Goal: Task Accomplishment & Management: Complete application form

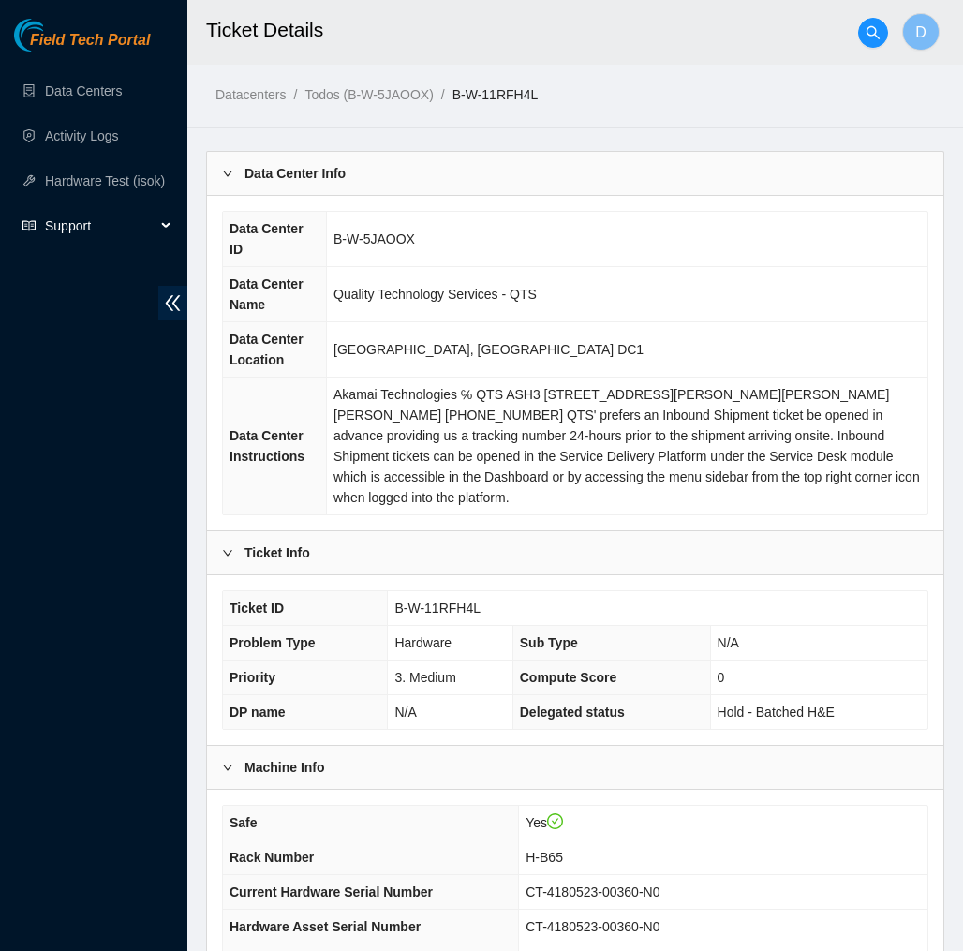
scroll to position [6538, 0]
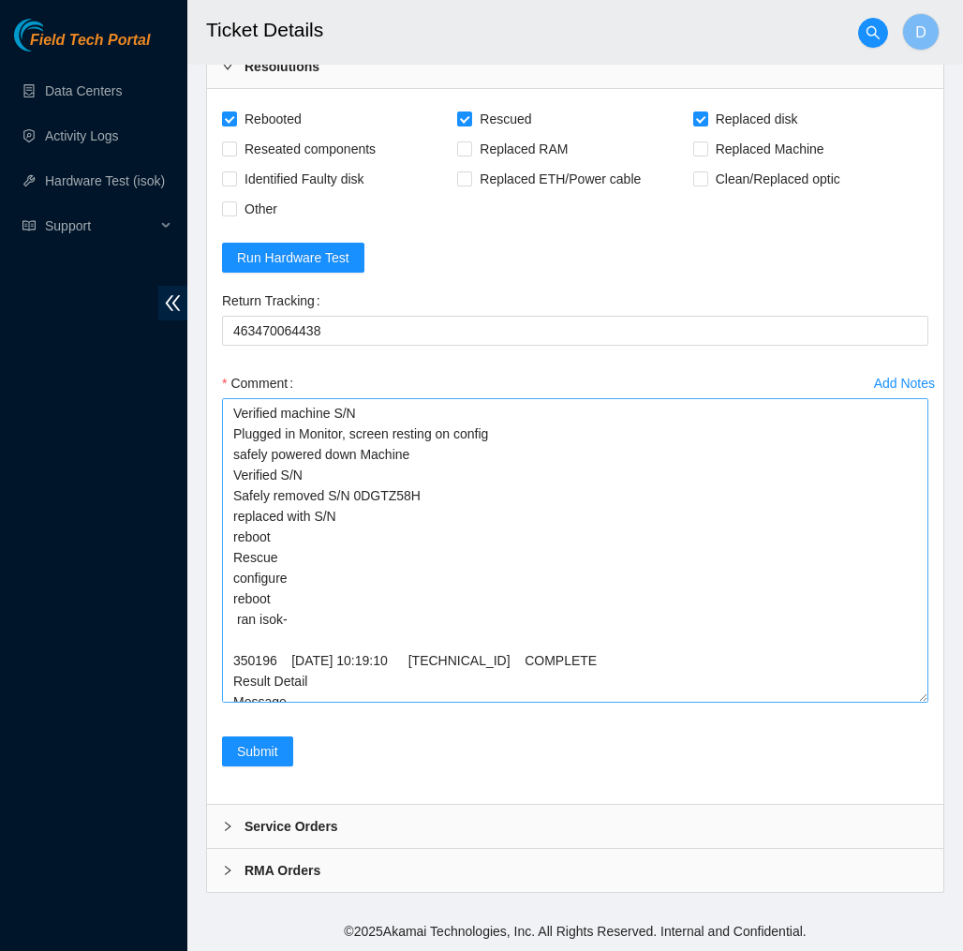
click at [375, 514] on textarea "Verified machine S/N Plugged in Monitor, screen resting on config safely powere…" at bounding box center [575, 550] width 707 height 305
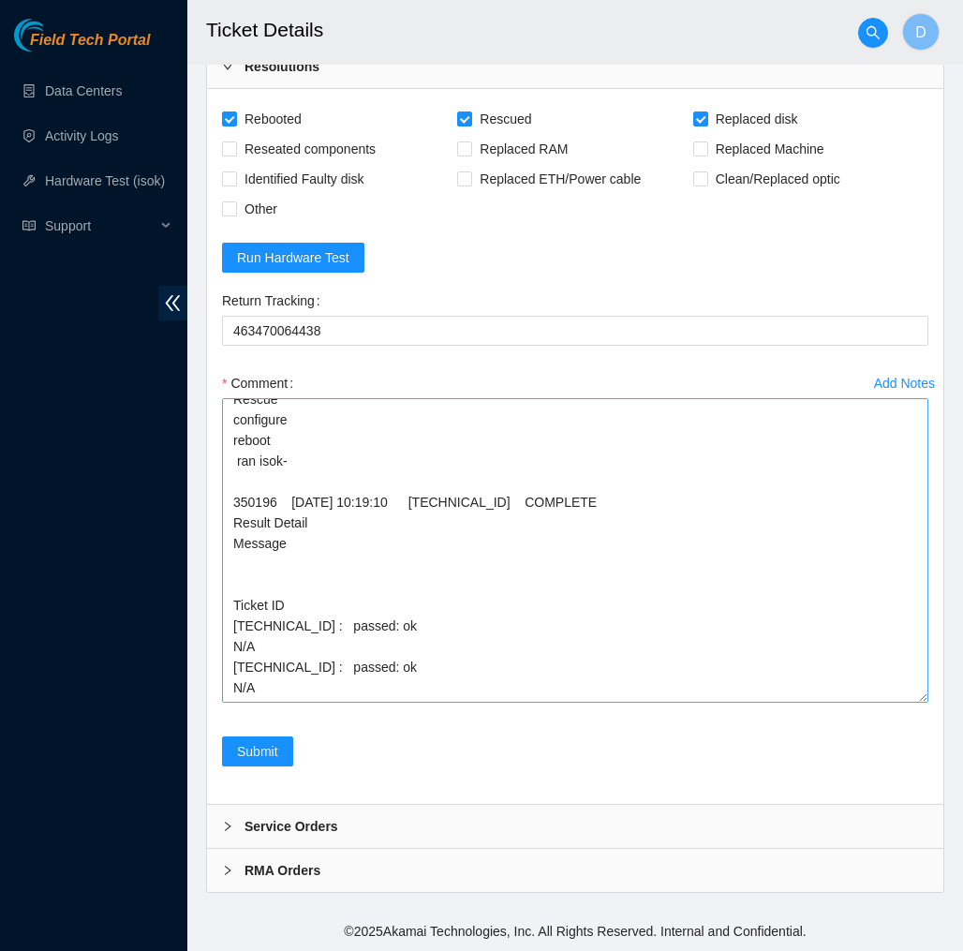
scroll to position [158, 0]
type textarea "Verified machine S/N Plugged in Monitor, screen resting on config safely powere…"
click at [261, 752] on span "Submit" at bounding box center [257, 751] width 41 height 21
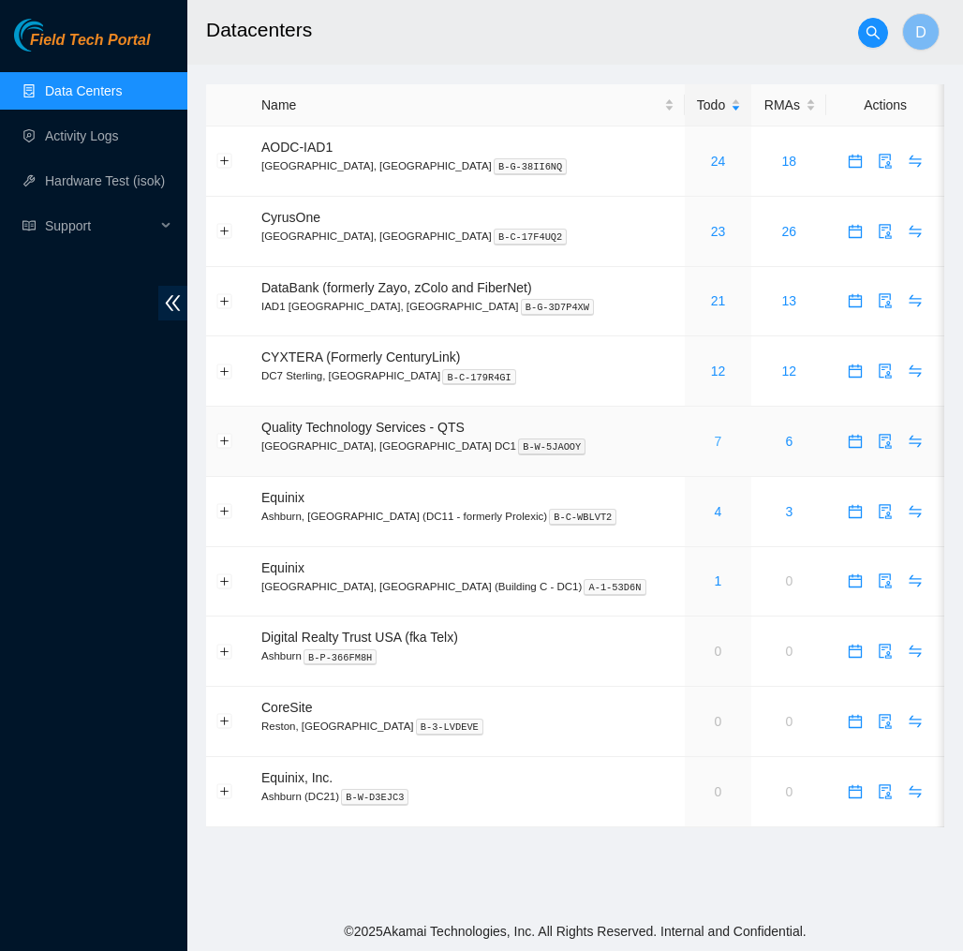
click at [715, 440] on link "7" at bounding box center [718, 441] width 7 height 15
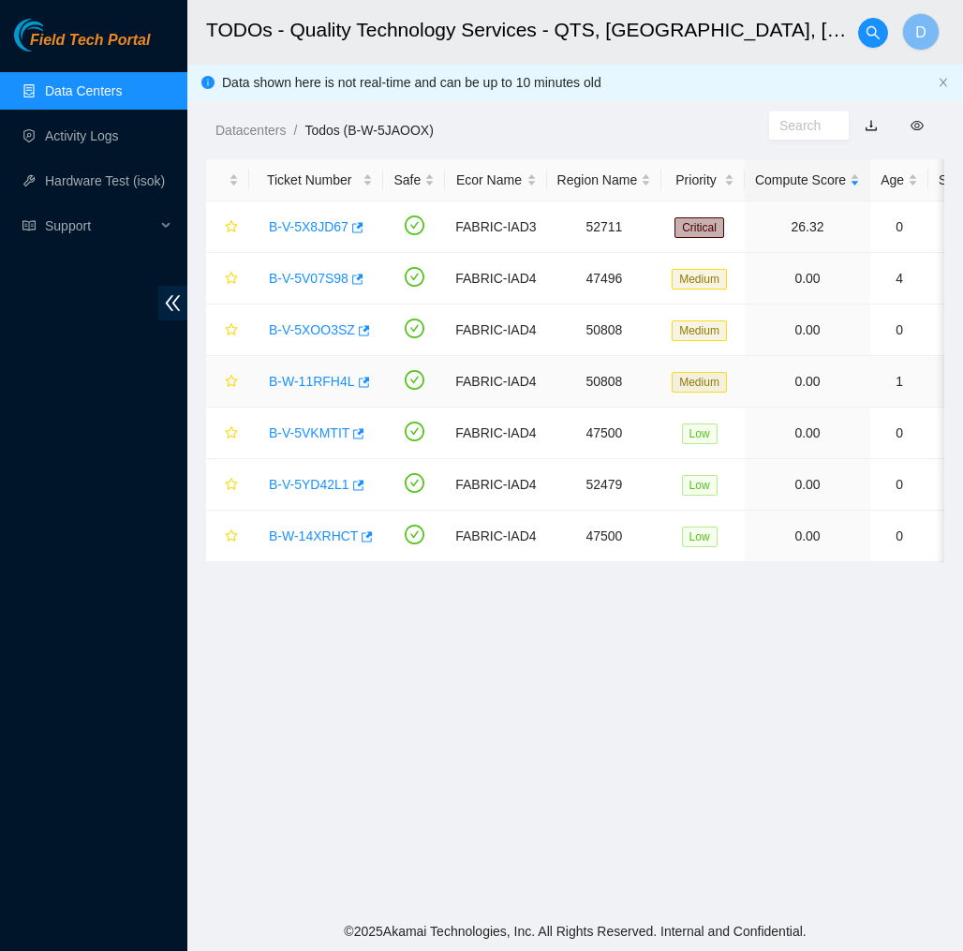
click at [315, 387] on link "B-W-11RFH4L" at bounding box center [312, 381] width 86 height 15
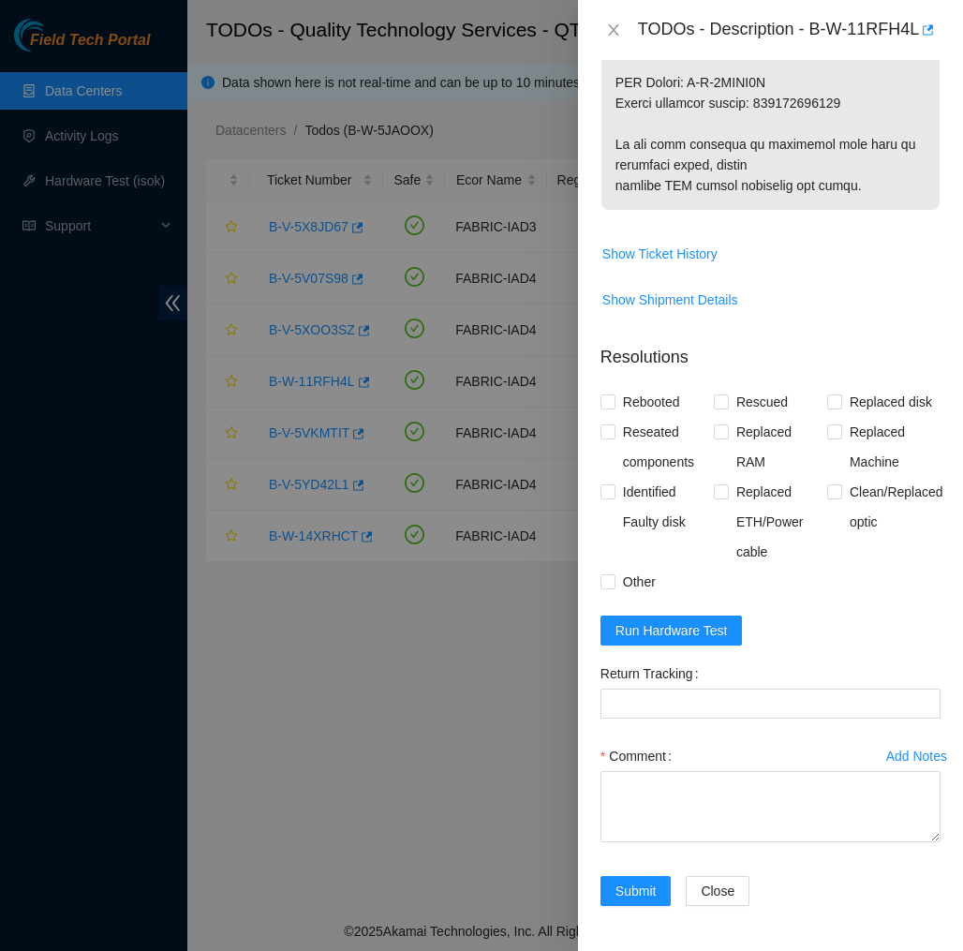
scroll to position [1245, 0]
click at [613, 395] on input "Rebooted" at bounding box center [607, 401] width 13 height 13
checkbox input "true"
click at [732, 387] on span "Rescued" at bounding box center [762, 402] width 67 height 30
click at [727, 395] on input "Rescued" at bounding box center [720, 401] width 13 height 13
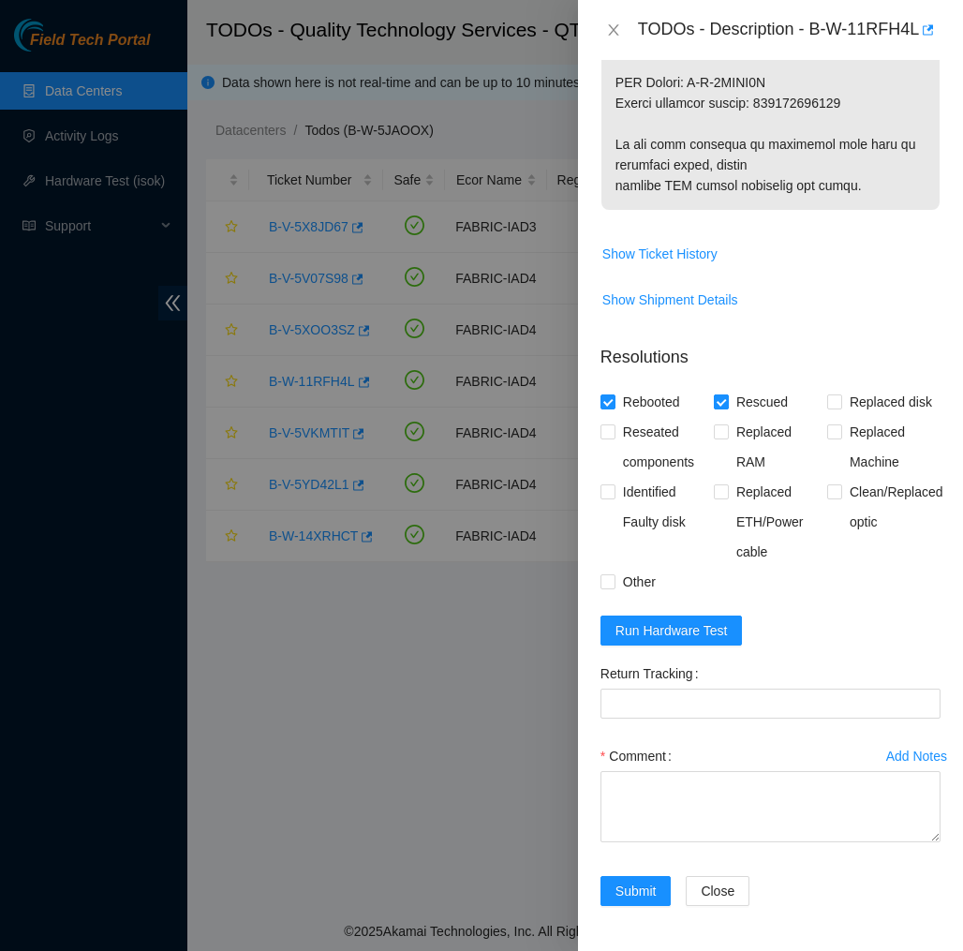
click at [732, 387] on span "Rescued" at bounding box center [762, 402] width 67 height 30
click at [727, 395] on input "Rescued" at bounding box center [720, 401] width 13 height 13
checkbox input "false"
click at [851, 387] on span "Replaced disk" at bounding box center [890, 402] width 97 height 30
click at [841, 395] on input "Replaced disk" at bounding box center [833, 401] width 13 height 13
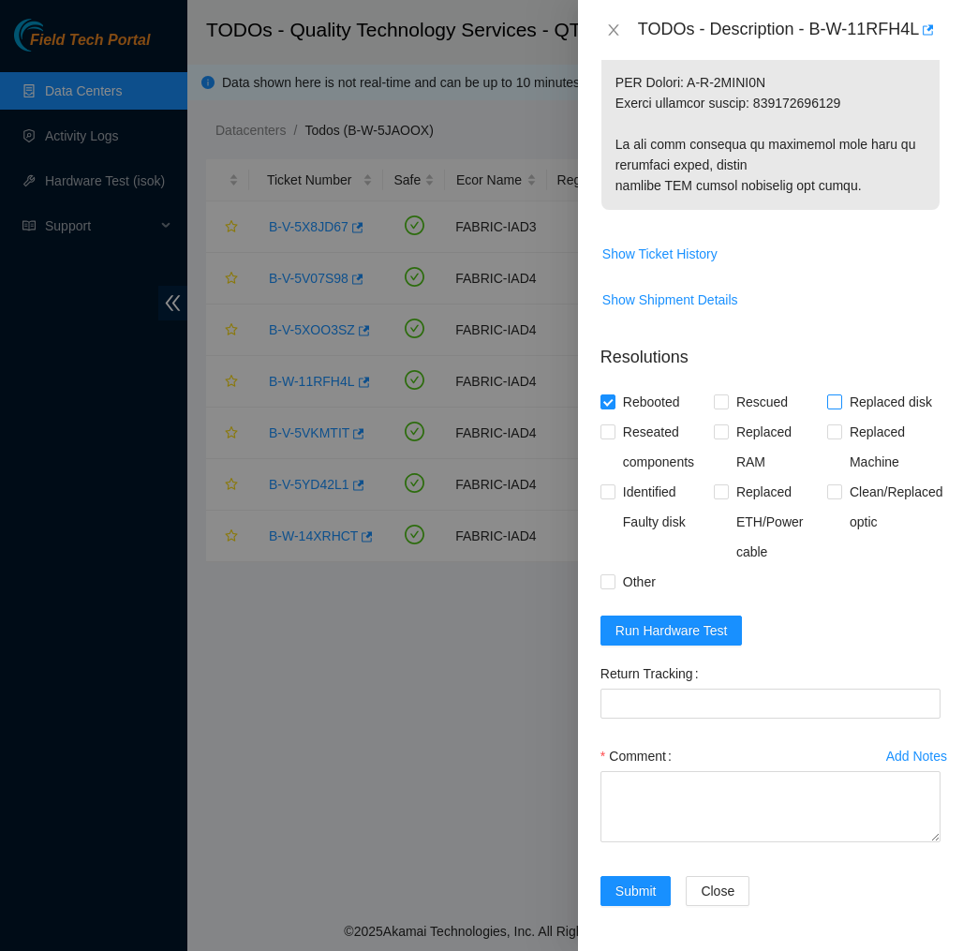
checkbox input "true"
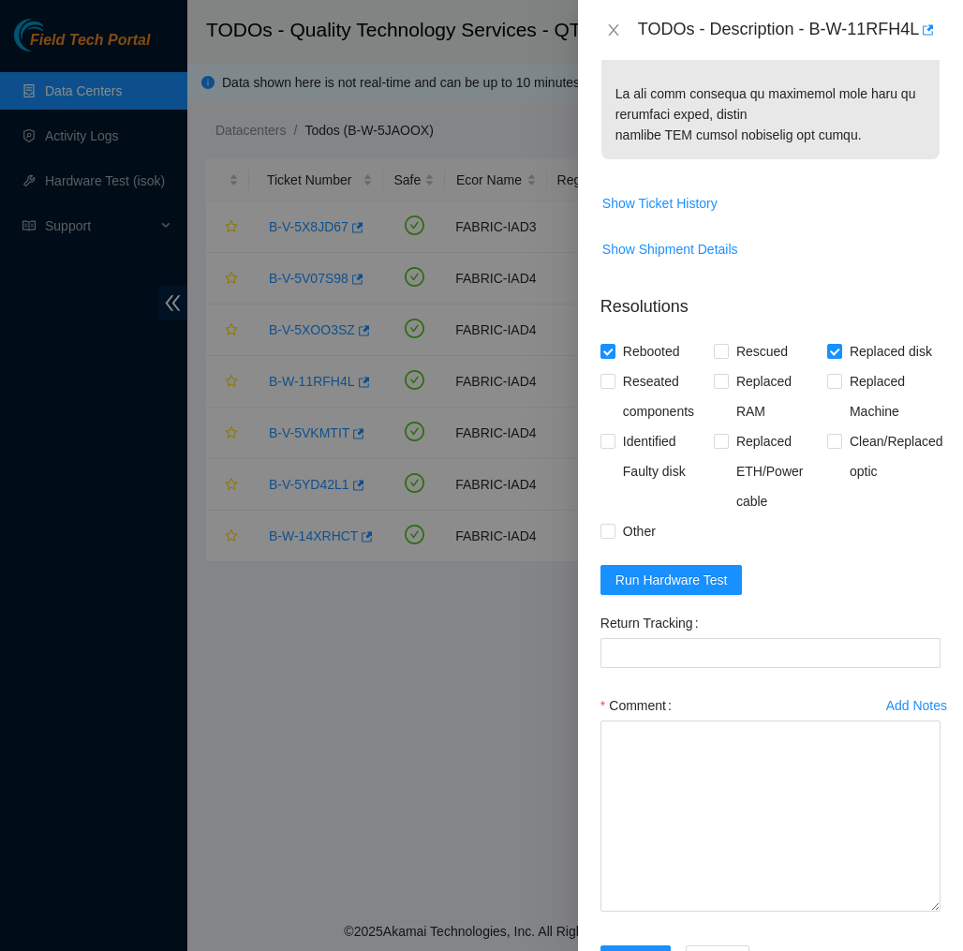
click at [917, 950] on html "Field Tech Portal Data Centers Activity Logs Hardware Test (isok) Support TODOs…" at bounding box center [481, 475] width 963 height 951
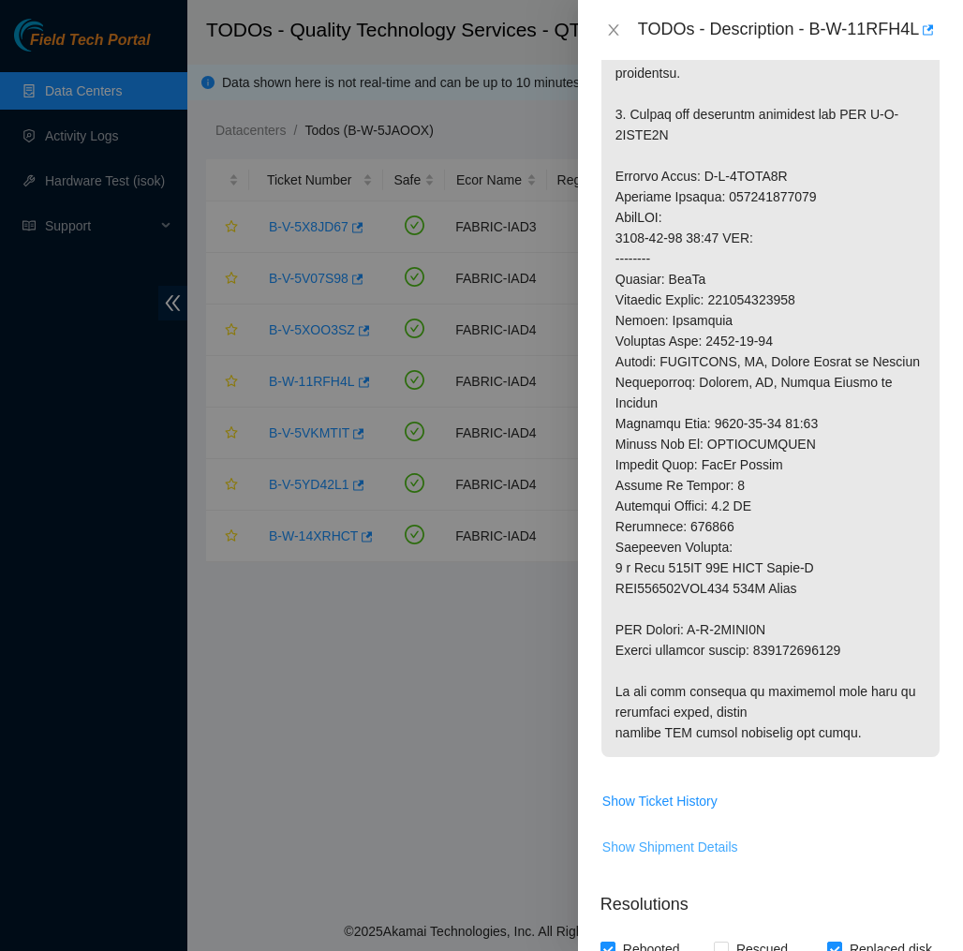
scroll to position [635, 0]
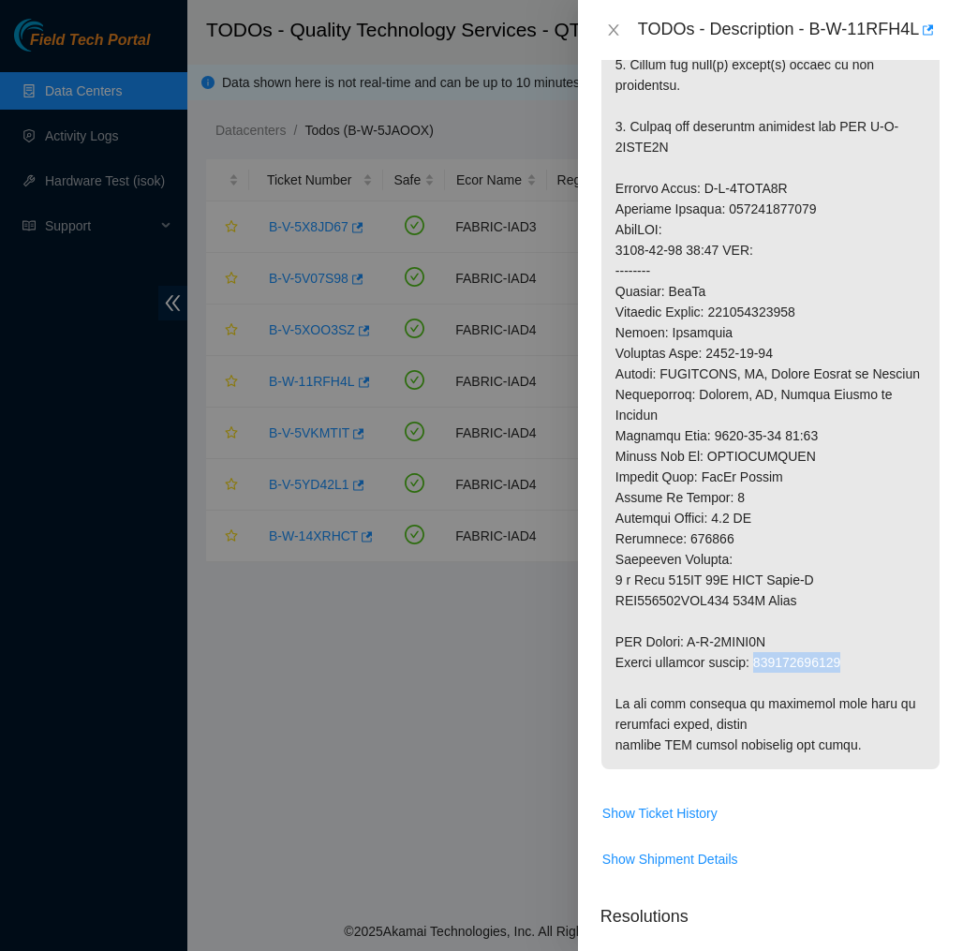
drag, startPoint x: 865, startPoint y: 685, endPoint x: 768, endPoint y: 686, distance: 97.5
click at [768, 686] on p at bounding box center [771, 270] width 338 height 997
copy p "463470064438"
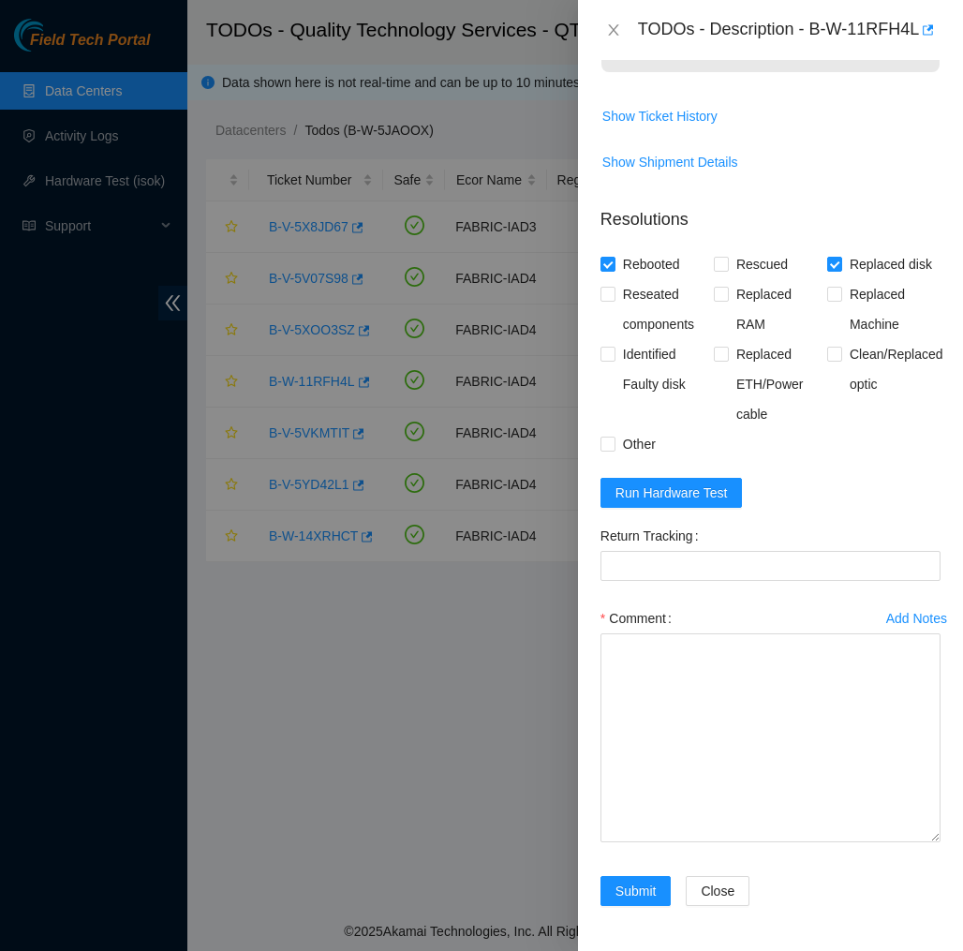
scroll to position [1383, 0]
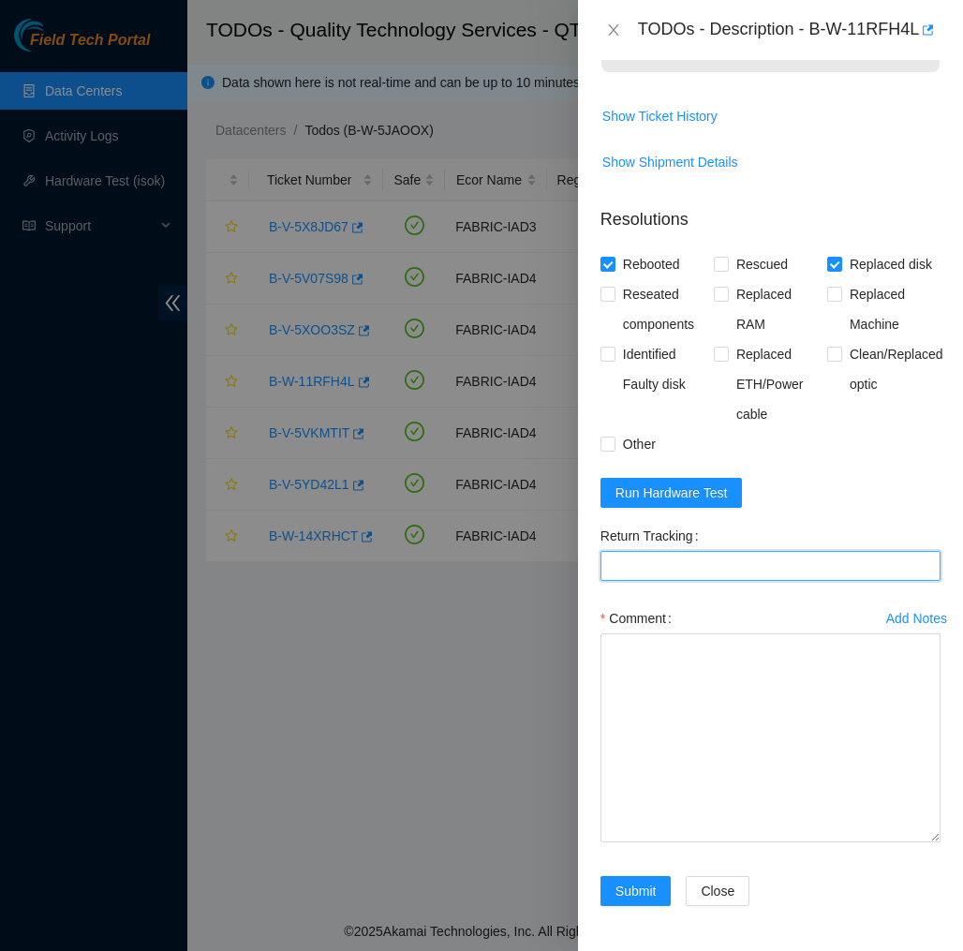
click at [741, 561] on Tracking "Return Tracking" at bounding box center [771, 566] width 340 height 30
paste Tracking "463470064438"
type Tracking "463470064438"
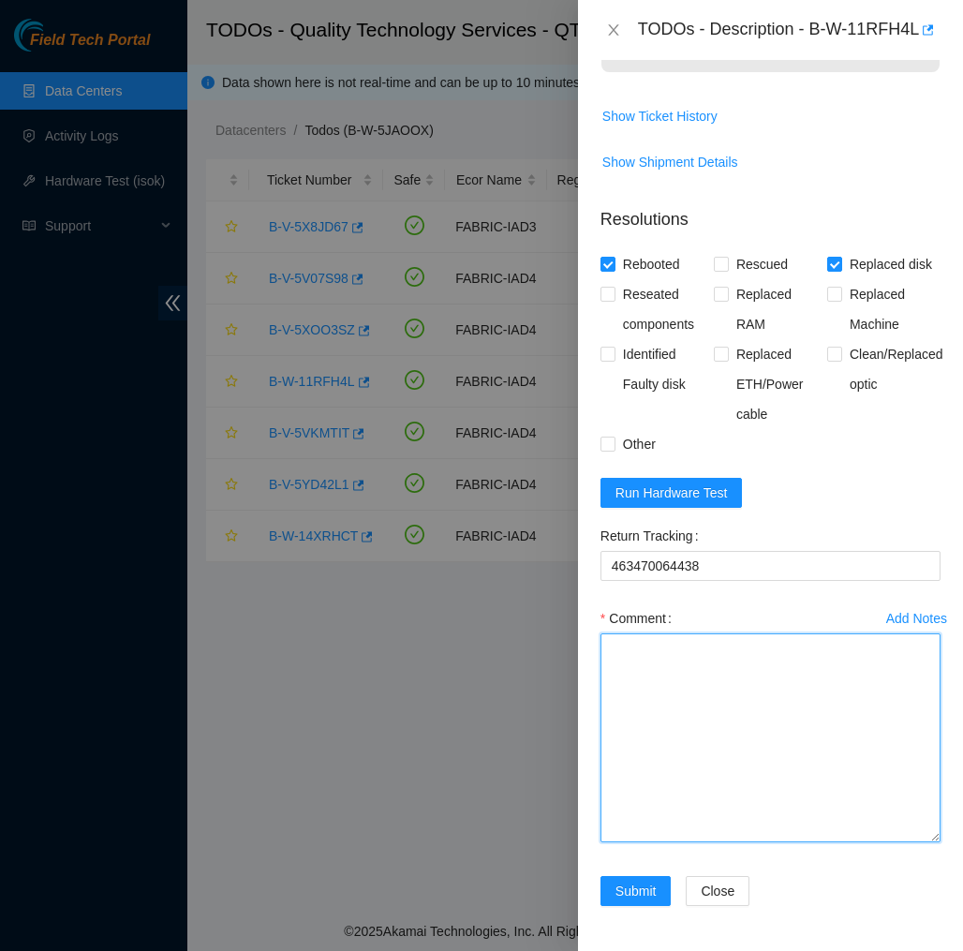
click at [684, 667] on textarea "Comment" at bounding box center [771, 738] width 340 height 209
paste textarea "350196 14-10-2025 10:19:10 23.204.137.222 COMPLETE Result Detail Message Ticket…"
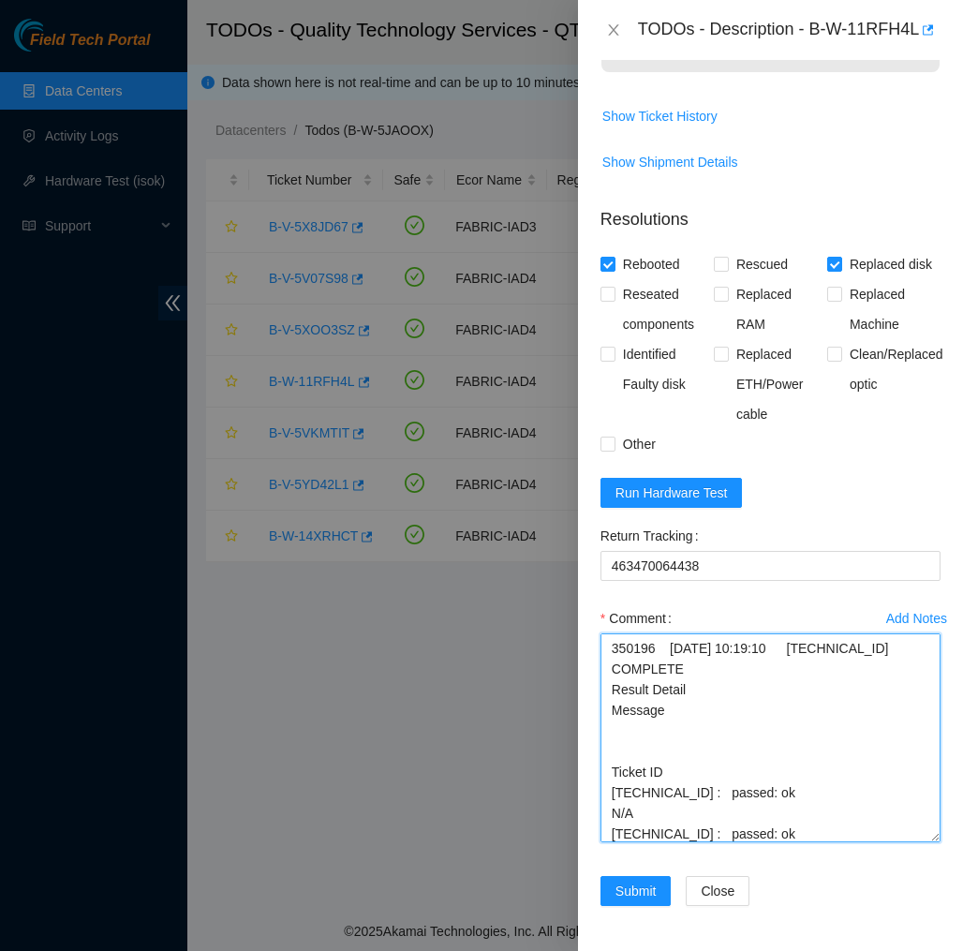
scroll to position [27, 0]
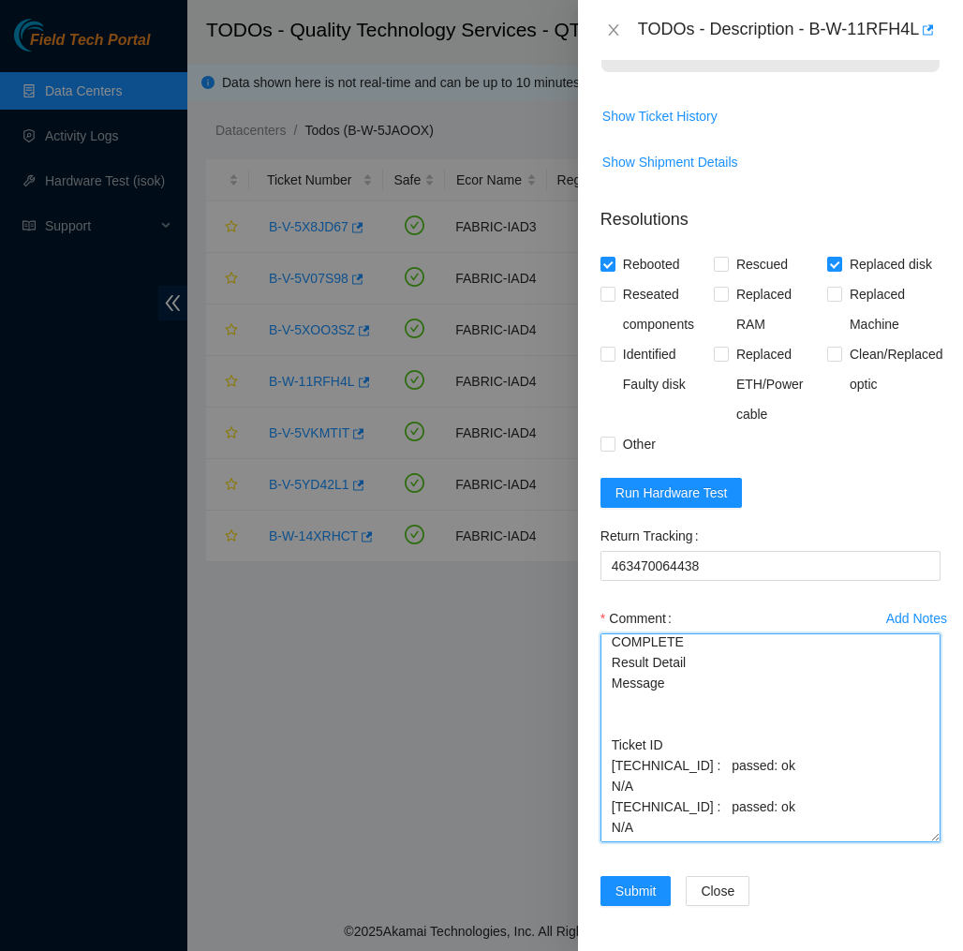
click at [618, 647] on textarea "350196 14-10-2025 10:19:10 23.204.137.222 COMPLETE Result Detail Message Ticket…" at bounding box center [771, 738] width 340 height 209
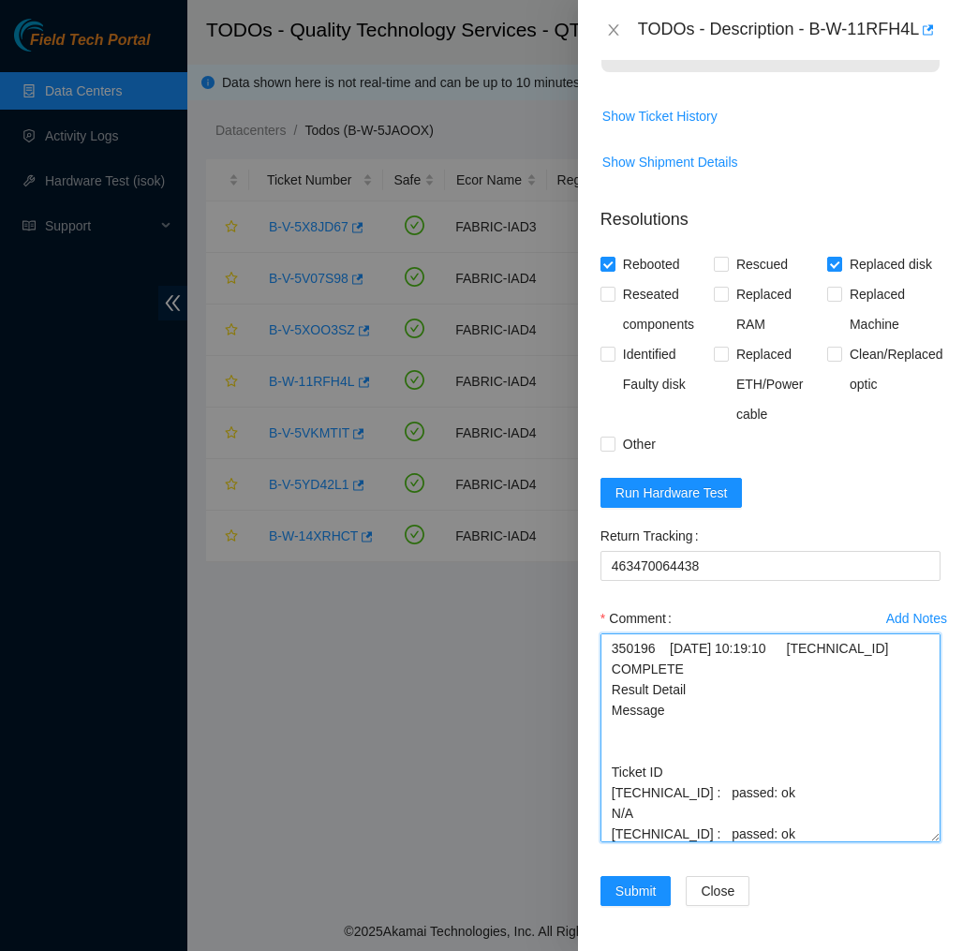
click at [703, 657] on textarea "350196 14-10-2025 10:19:10 23.204.137.222 COMPLETE Result Detail Message Ticket…" at bounding box center [771, 738] width 340 height 209
paste textarea "Verified machine S/N Plugged in Monitor, screen resting on config safely powere…"
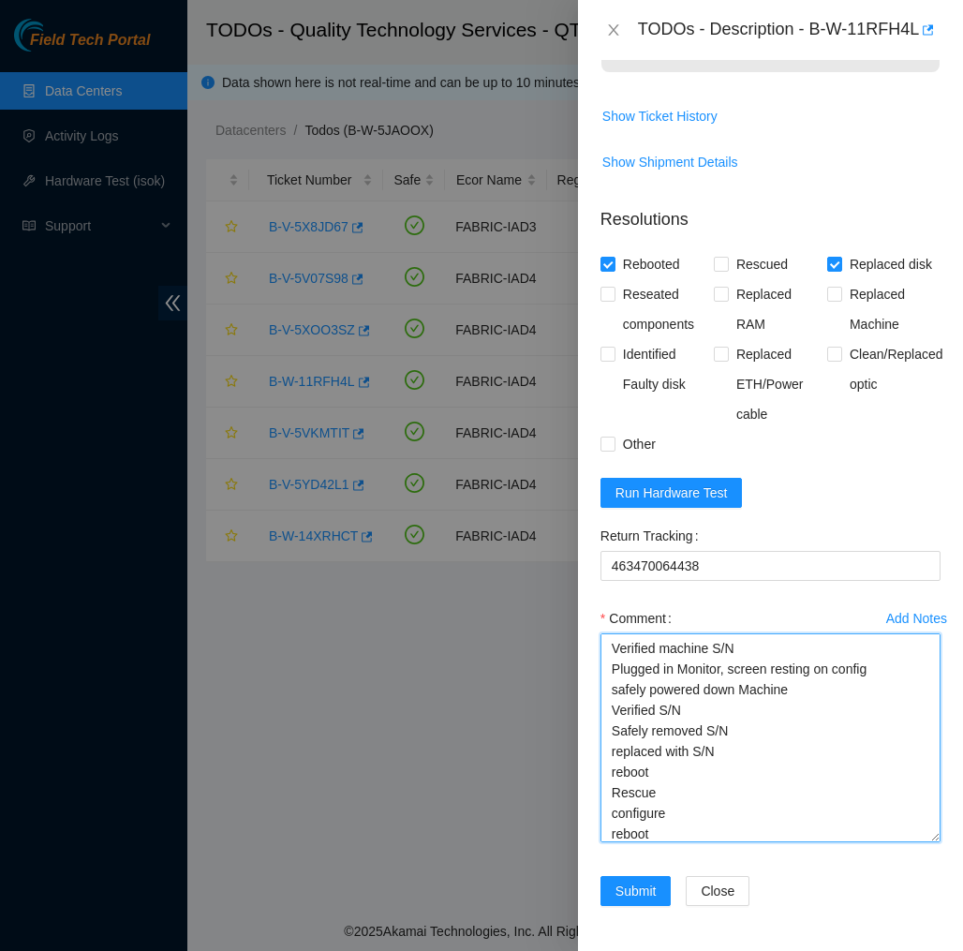
click at [742, 769] on textarea "Verified machine S/N Plugged in Monitor, screen resting on config safely powere…" at bounding box center [771, 738] width 340 height 209
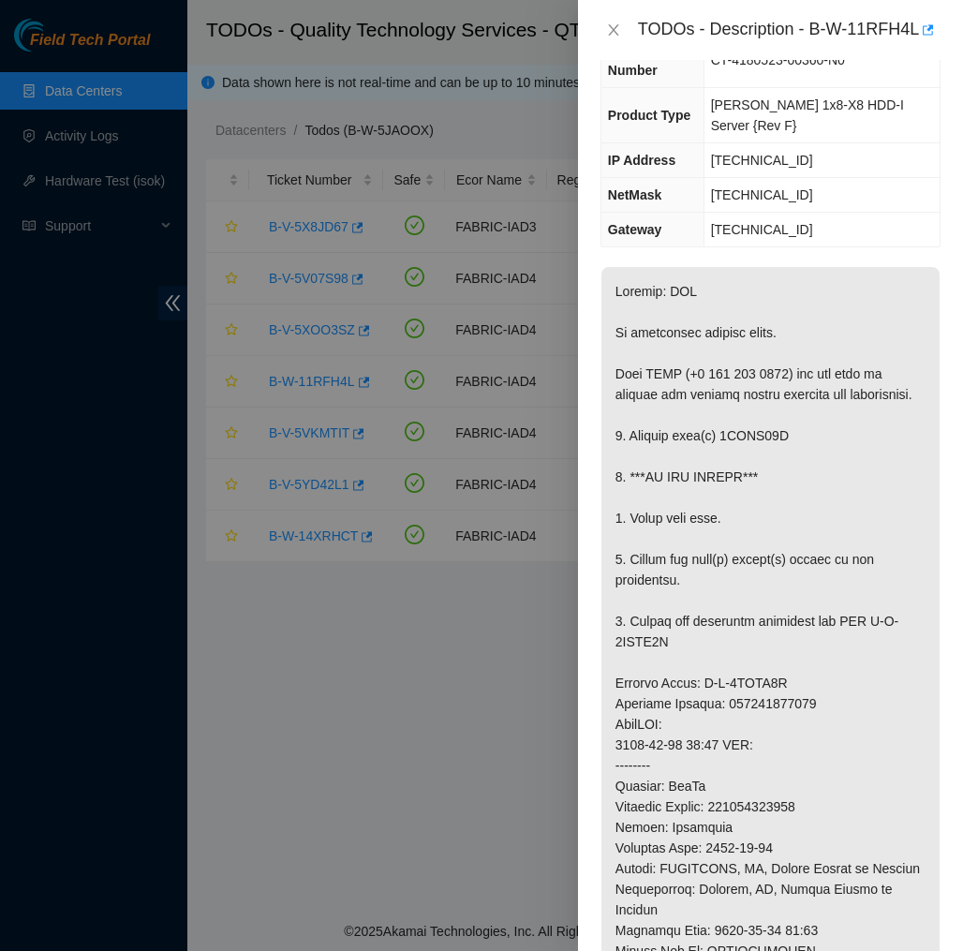
scroll to position [142, 0]
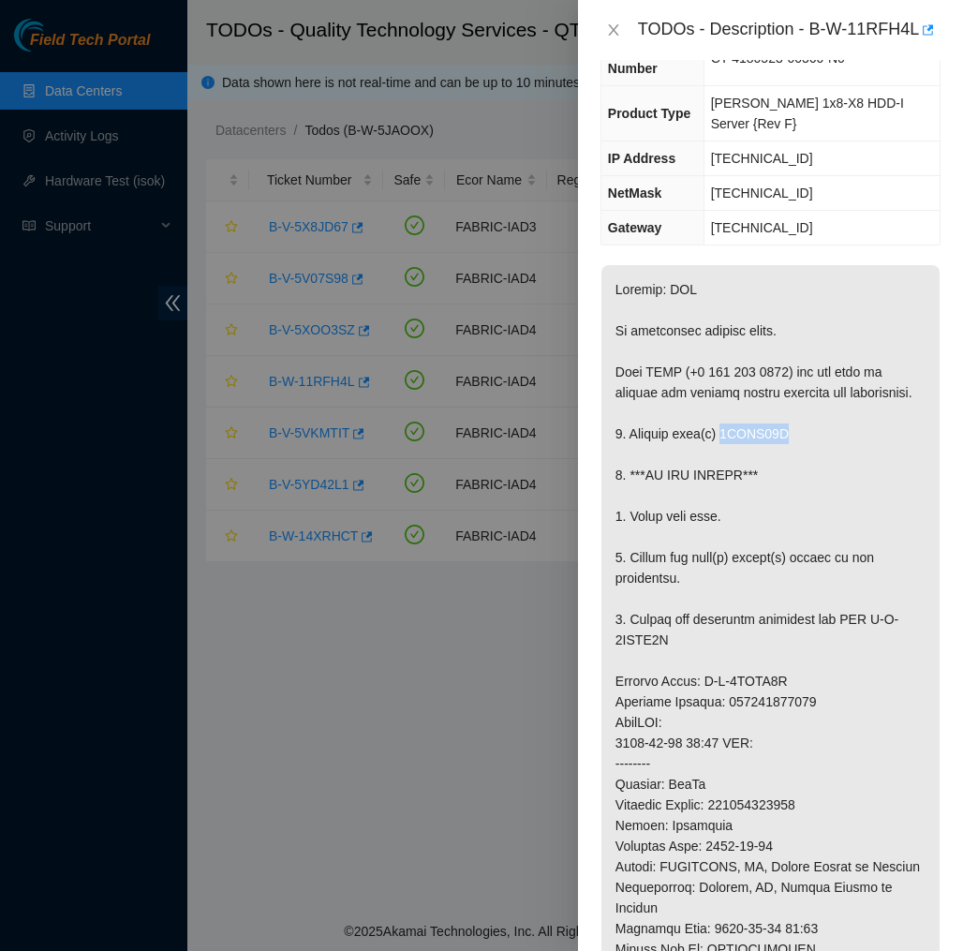
drag, startPoint x: 799, startPoint y: 476, endPoint x: 729, endPoint y: 479, distance: 70.3
click at [729, 479] on p at bounding box center [771, 763] width 338 height 997
copy p "0DGTZ58H"
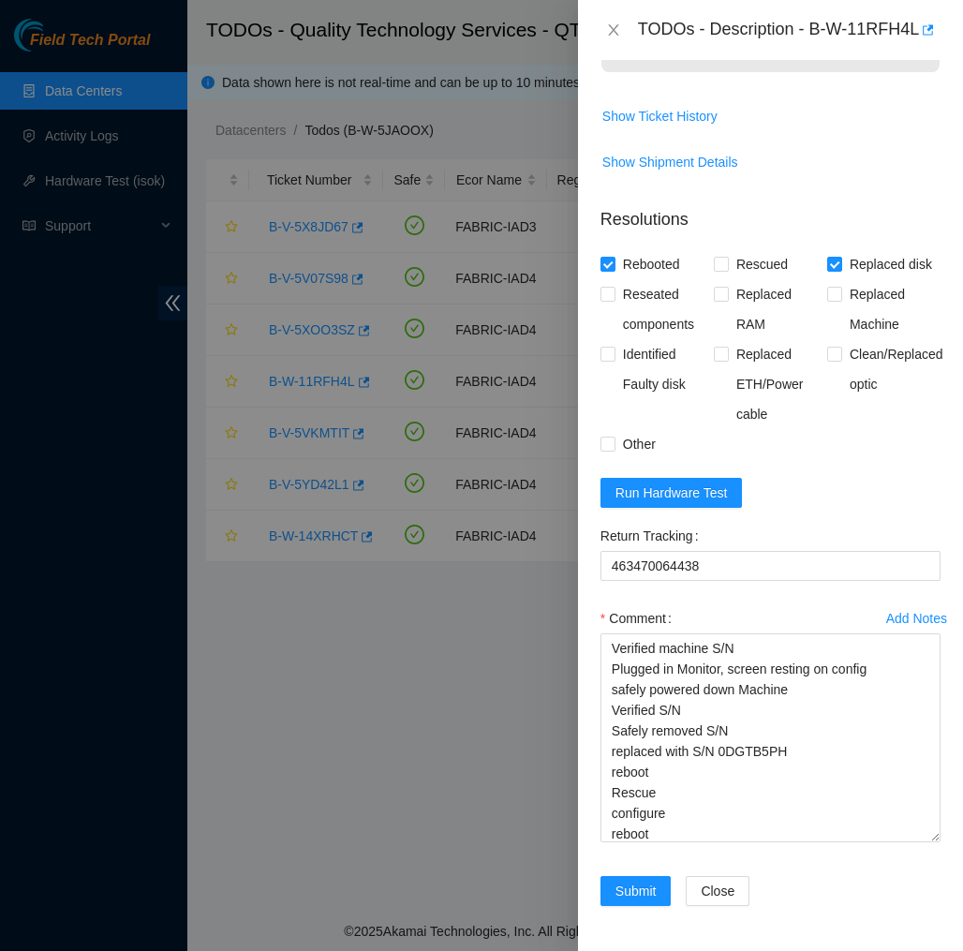
scroll to position [1383, 0]
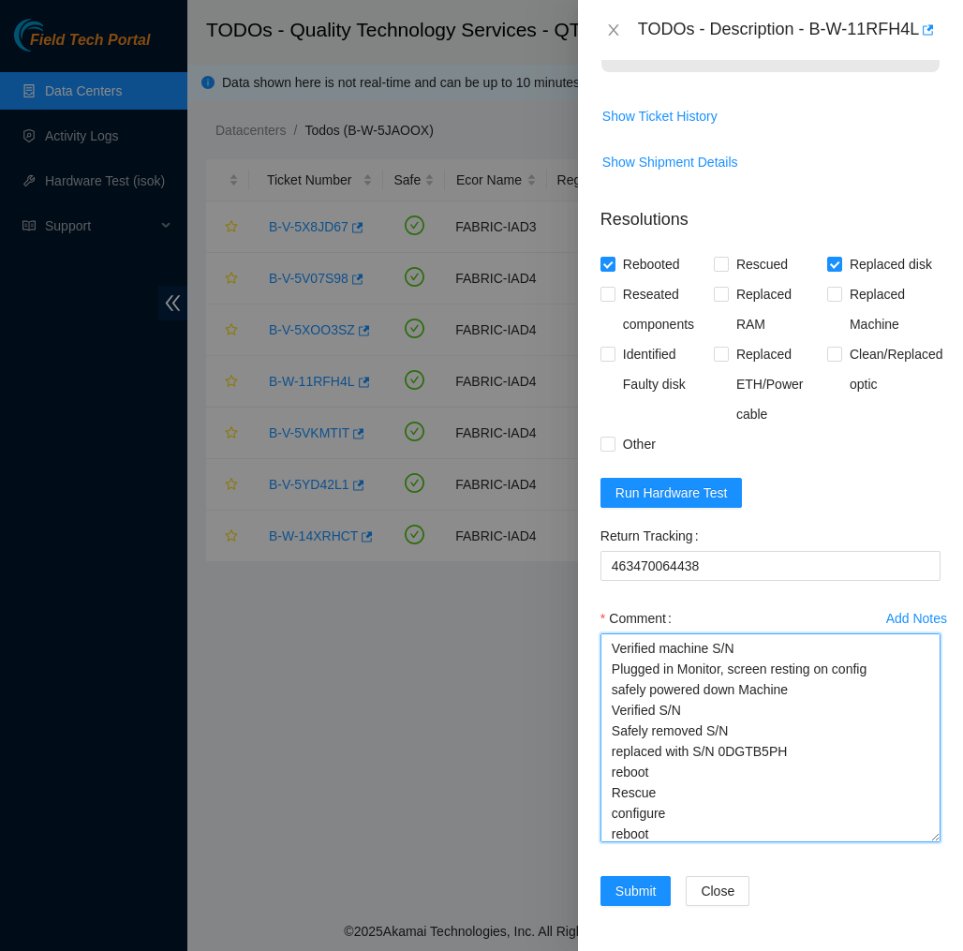
click at [766, 758] on textarea "Verified machine S/N Plugged in Monitor, screen resting on config safely powere…" at bounding box center [771, 738] width 340 height 209
click at [762, 754] on textarea "Verified machine S/N Plugged in Monitor, screen resting on config safely powere…" at bounding box center [771, 738] width 340 height 209
paste textarea "0DGTZ58H"
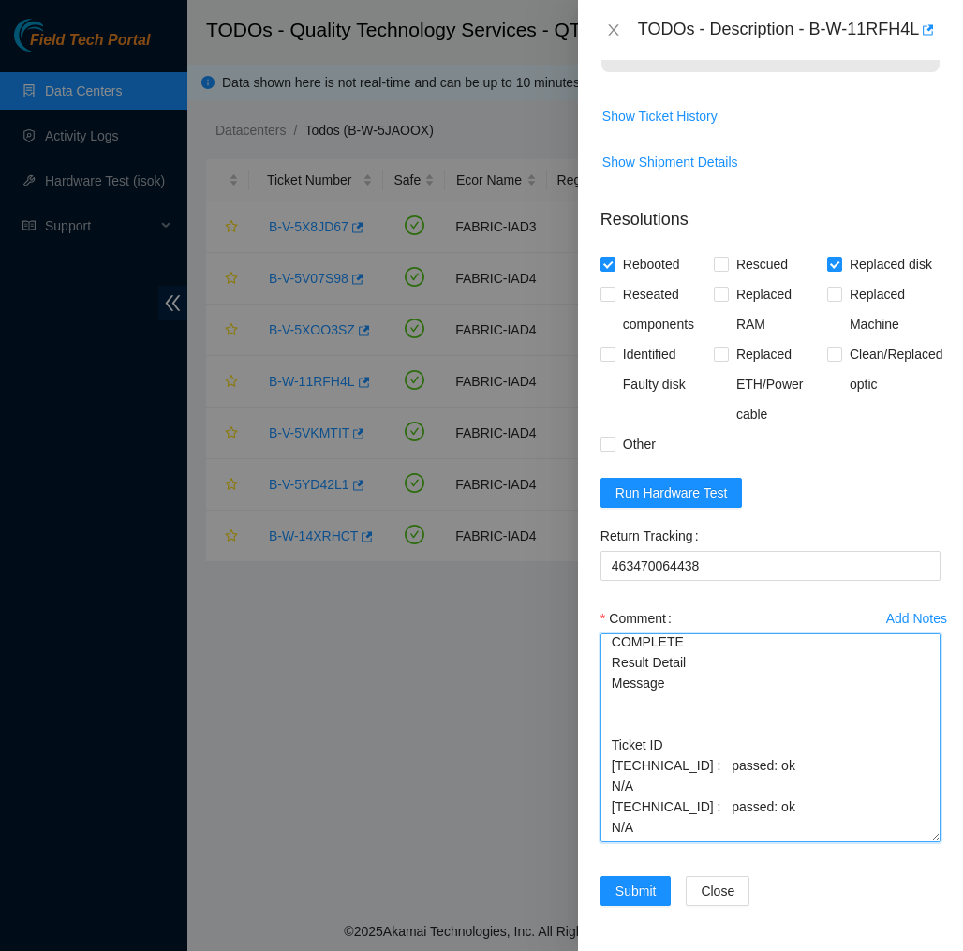
scroll to position [295, 0]
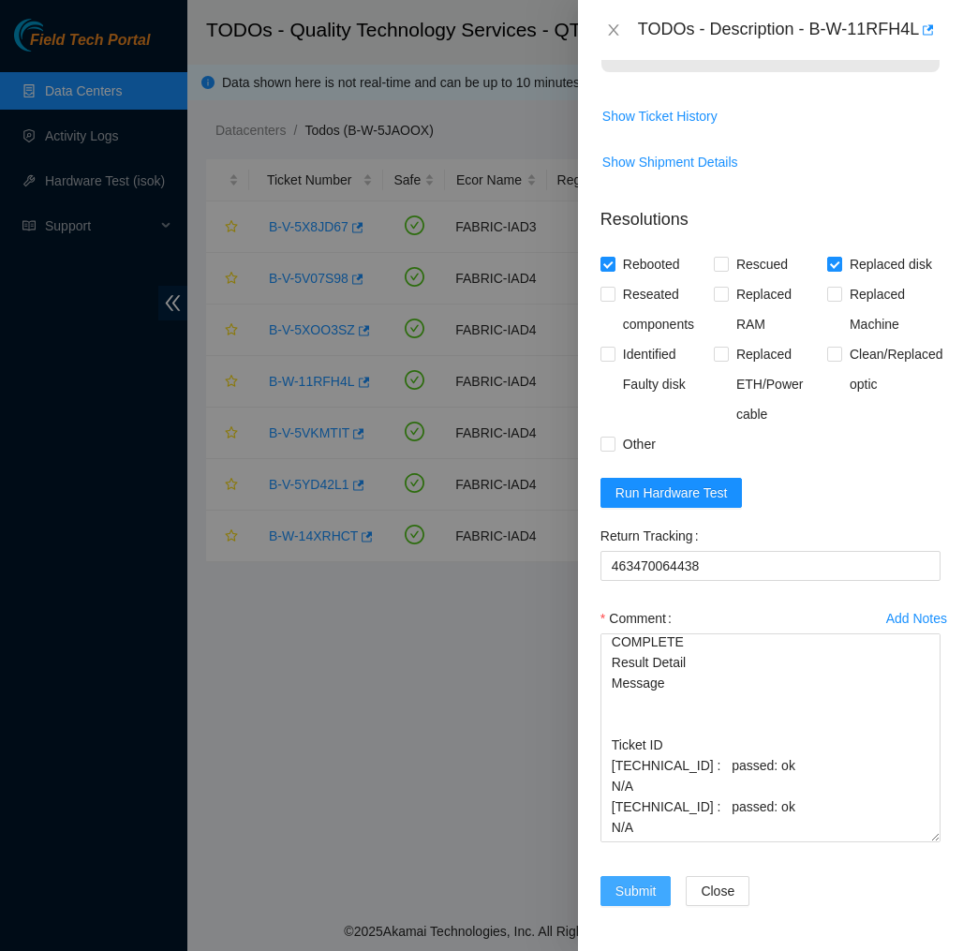
click at [644, 893] on span "Submit" at bounding box center [636, 891] width 41 height 21
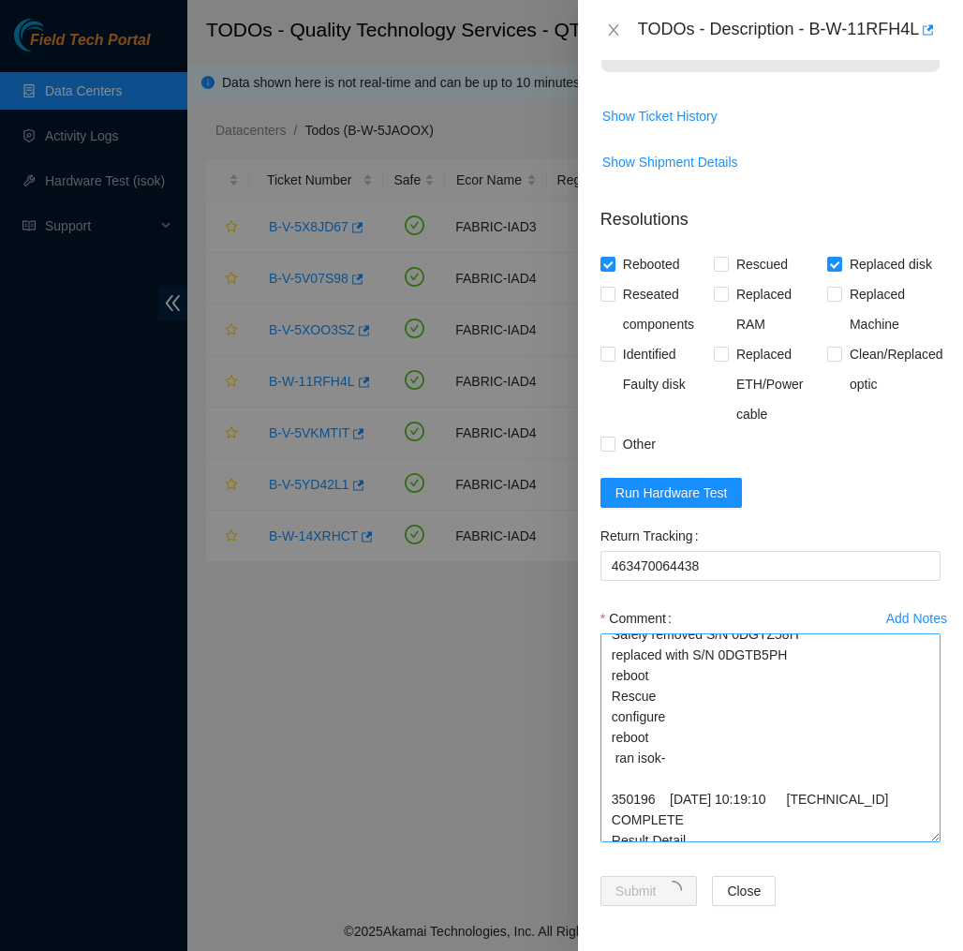
scroll to position [93, 0]
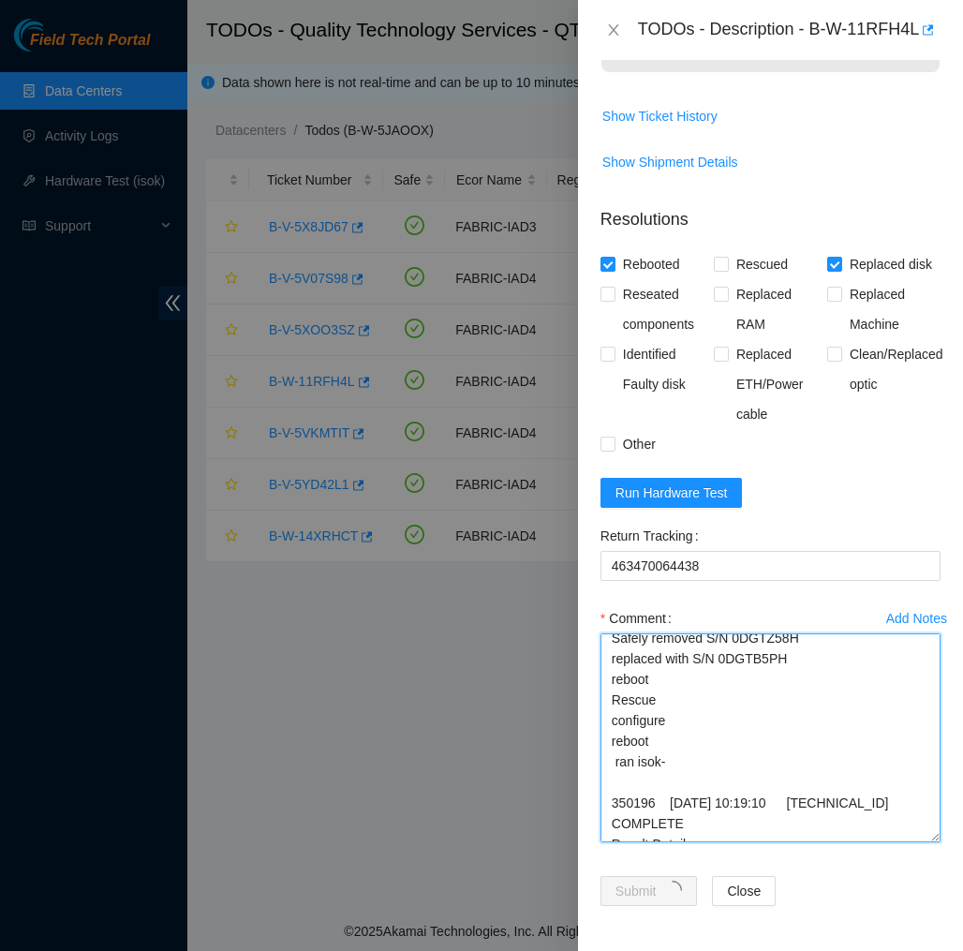
click at [689, 758] on textarea "Verified machine S/N Plugged in Monitor, screen resting on config safely powere…" at bounding box center [771, 738] width 340 height 209
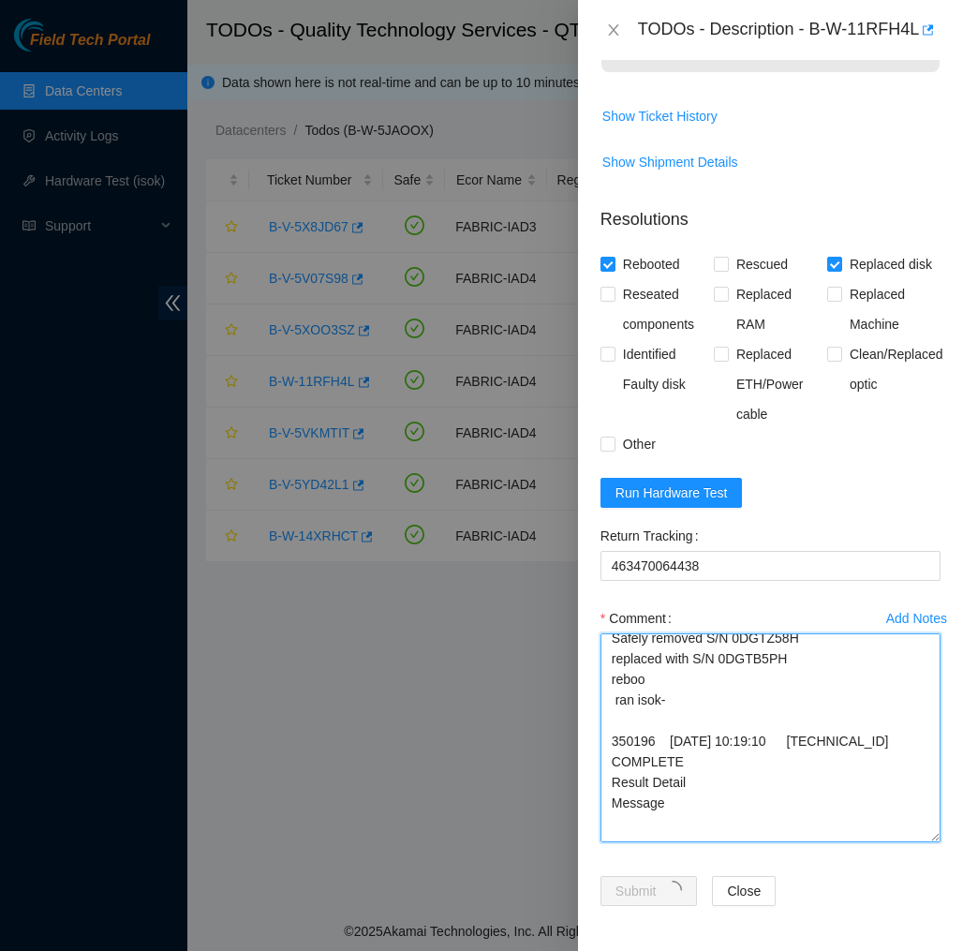
type textarea "Verified machine S/N Plugged in Monitor, screen resting on config safely powere…"
click at [769, 808] on textarea "Verified machine S/N Plugged in Monitor, screen resting on config safely powere…" at bounding box center [771, 738] width 340 height 209
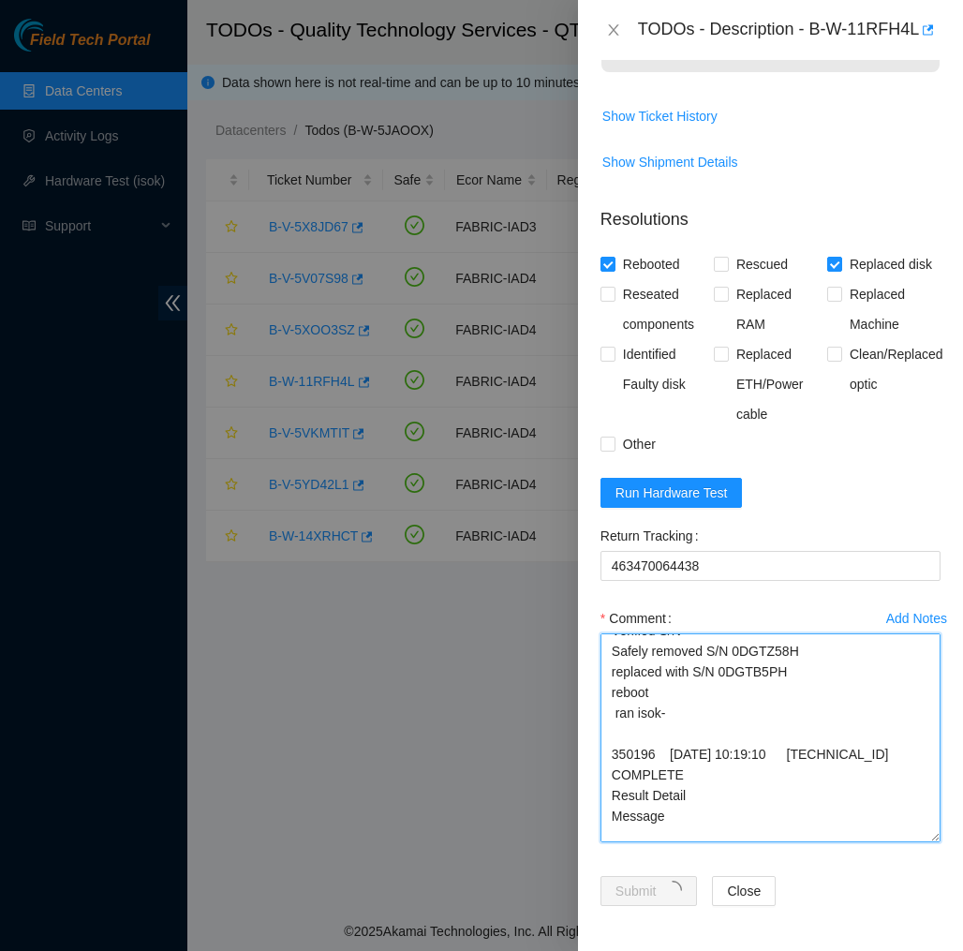
scroll to position [64, 0]
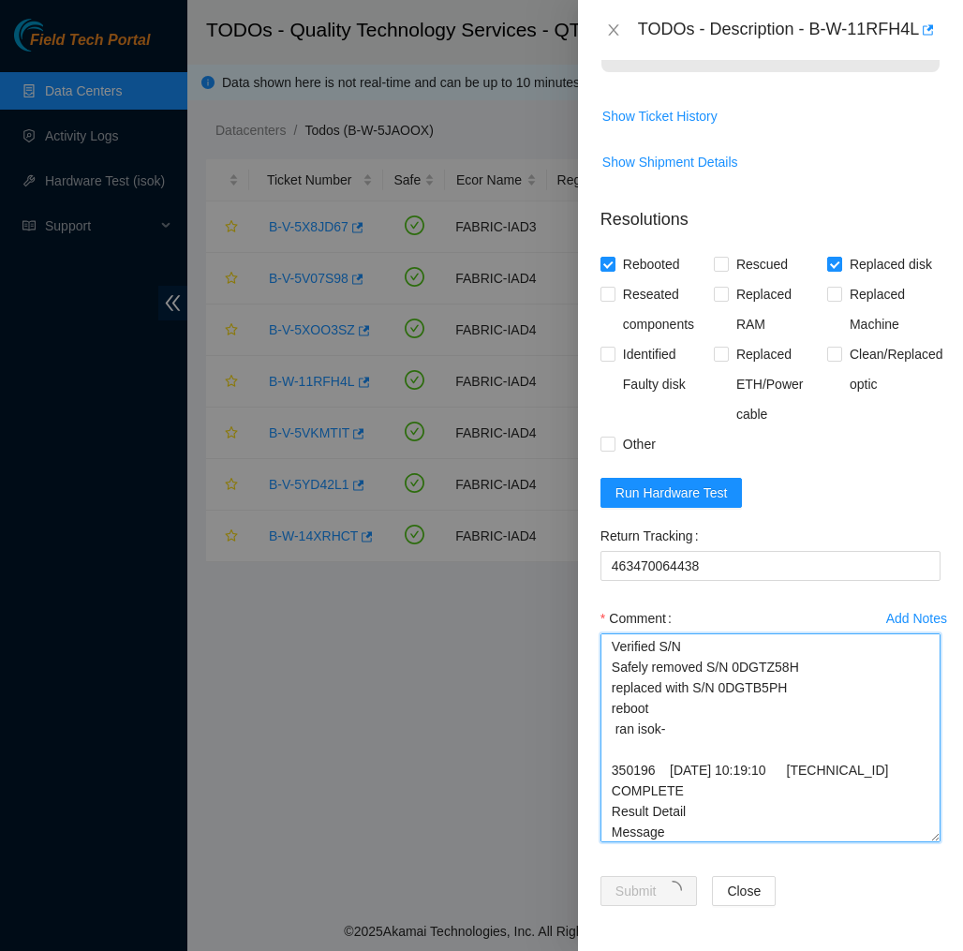
drag, startPoint x: 716, startPoint y: 819, endPoint x: 594, endPoint y: 625, distance: 229.1
click at [594, 625] on div "Add Notes Comment Verified machine S/N Plugged in Monitor, screen resting on co…" at bounding box center [770, 740] width 355 height 273
click at [751, 768] on textarea "Verified machine S/N Plugged in Monitor, screen resting on config safely powere…" at bounding box center [771, 738] width 340 height 209
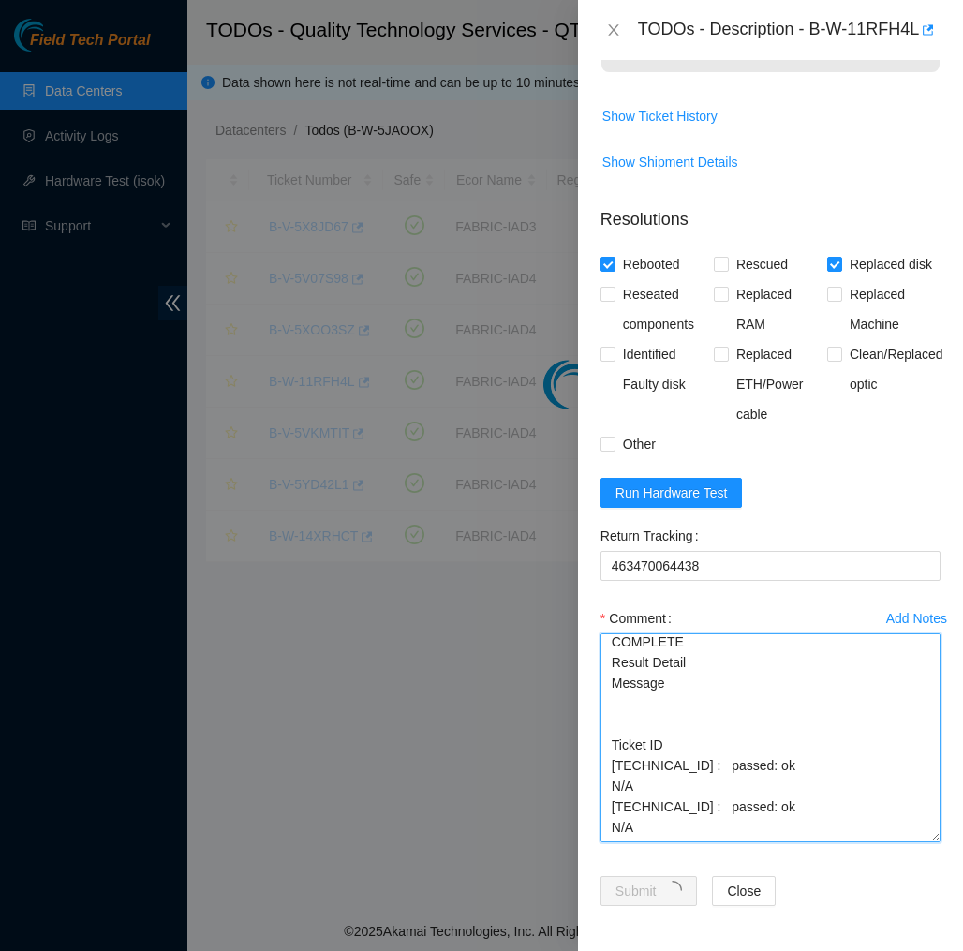
scroll to position [155, 0]
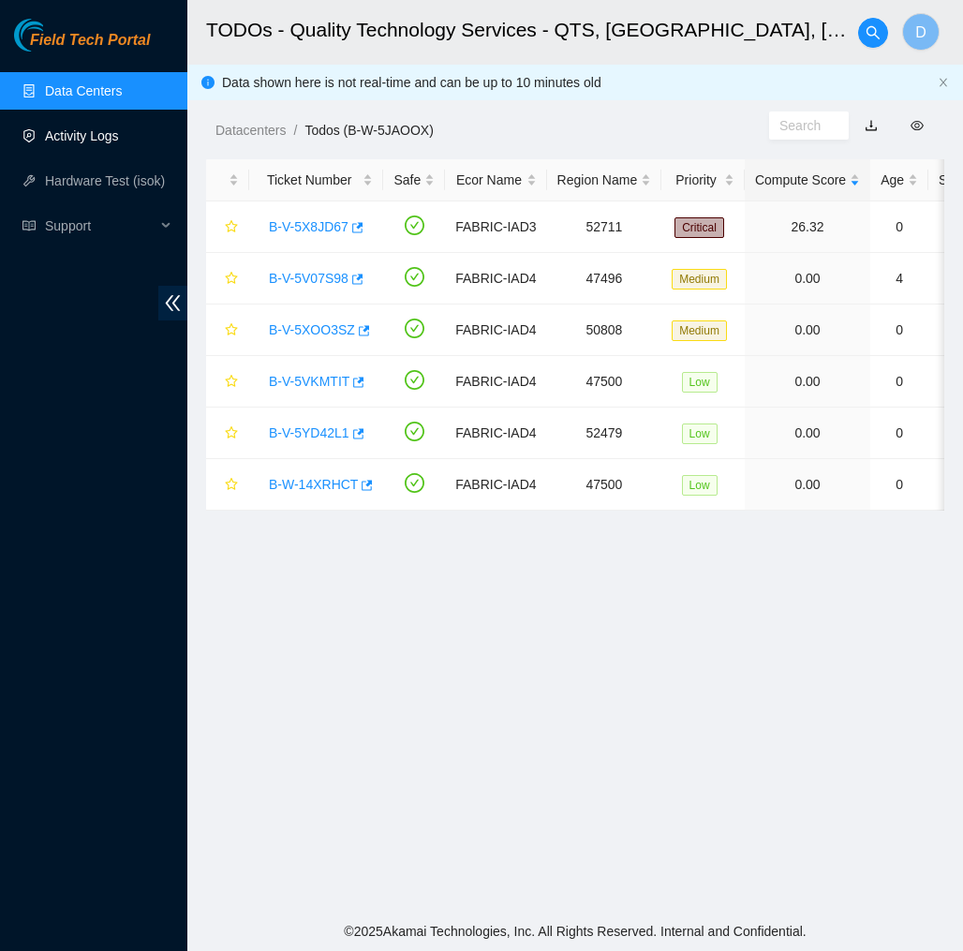
click at [112, 140] on link "Activity Logs" at bounding box center [82, 135] width 74 height 15
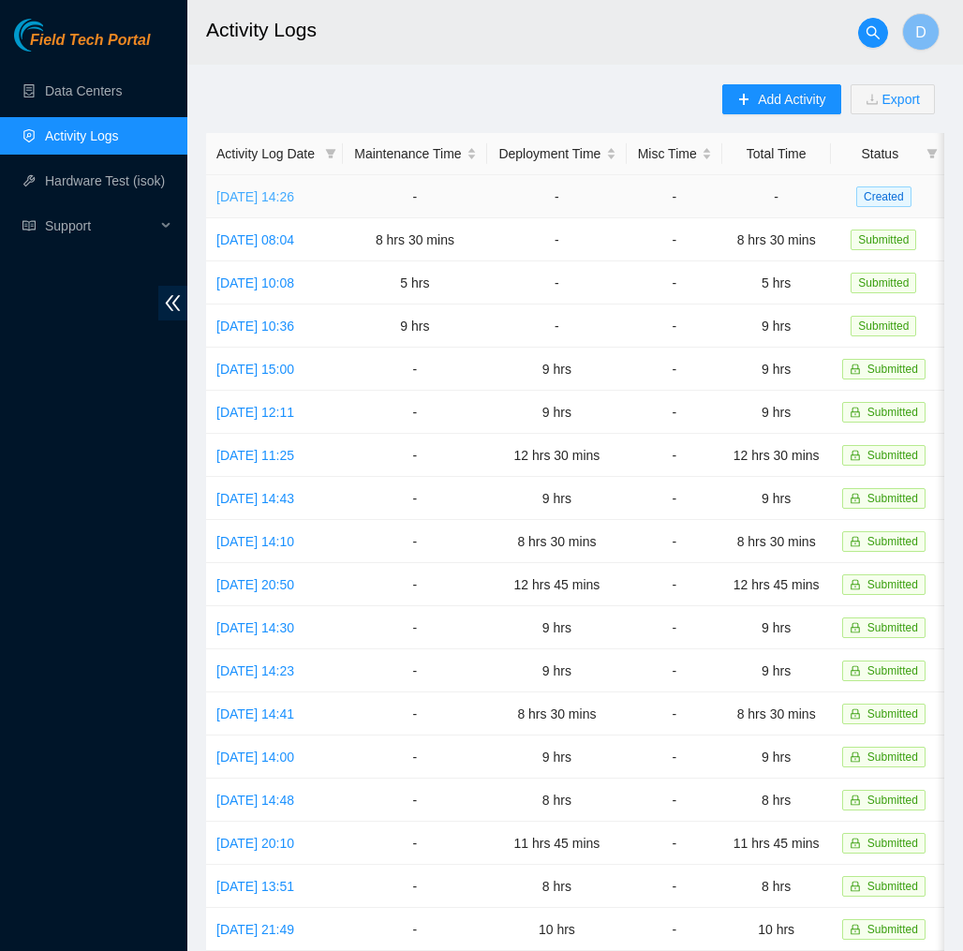
click at [291, 194] on link "Tue, 14 Oct 2025 14:26" at bounding box center [255, 196] width 78 height 15
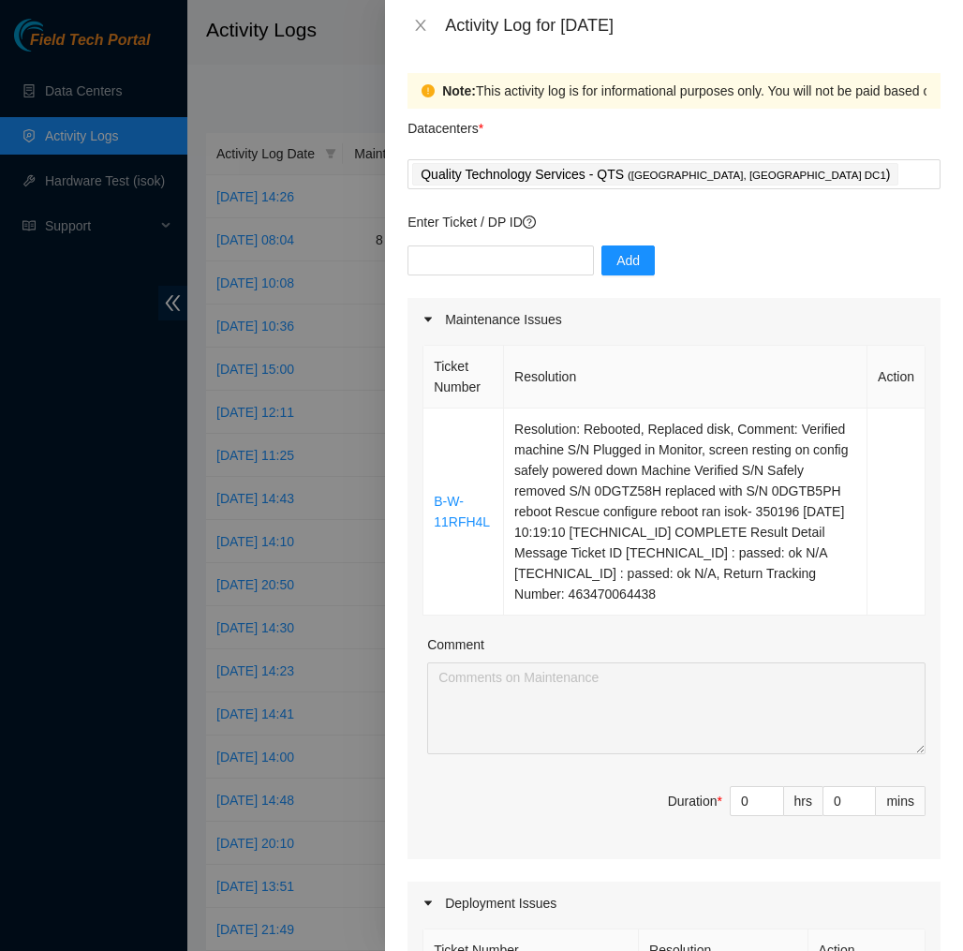
drag, startPoint x: 629, startPoint y: 617, endPoint x: 428, endPoint y: 362, distance: 324.3
click at [428, 362] on table "Ticket Number Resolution Action B-W-11RFH4L Resolution: Rebooted, Replaced disk…" at bounding box center [675, 480] width 502 height 271
copy table "Ticket Number Resolution Action B-W-11RFH4L Resolution: Rebooted, Replaced disk…"
click at [553, 651] on div "Ticket Number Resolution Action B-W-11RFH4L Resolution: Rebooted, Replaced disk…" at bounding box center [674, 600] width 533 height 518
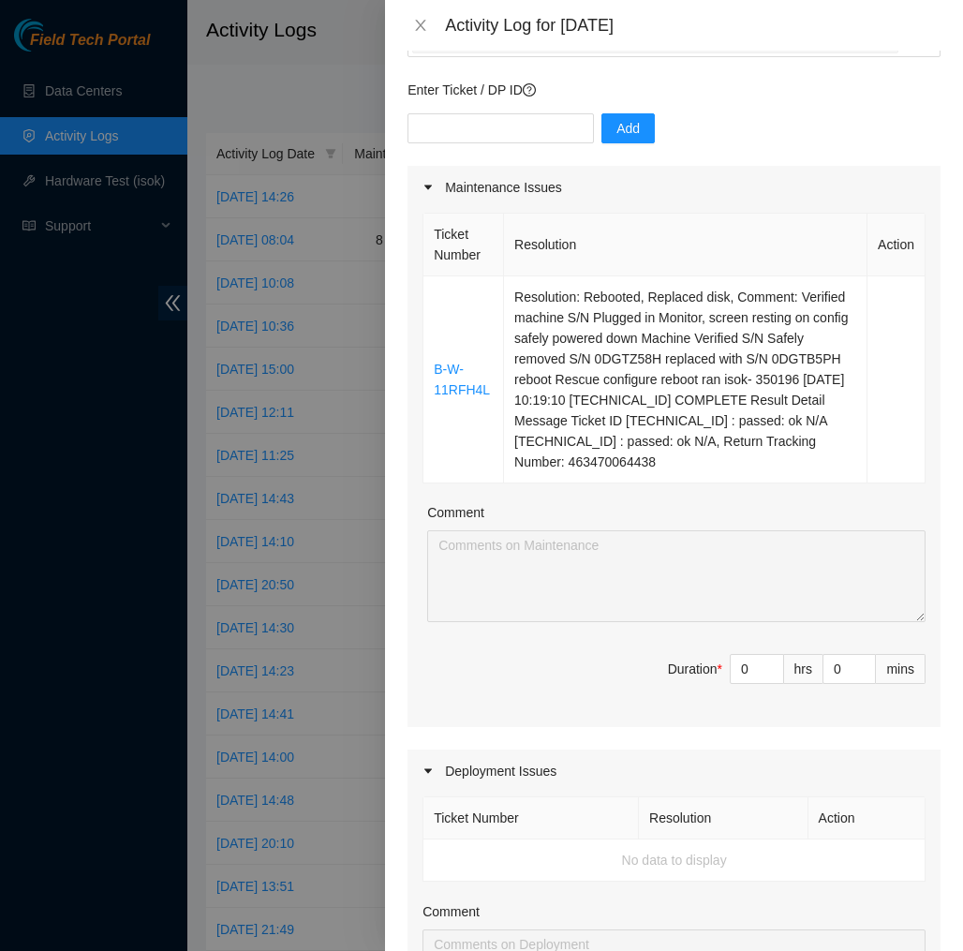
scroll to position [129, 0]
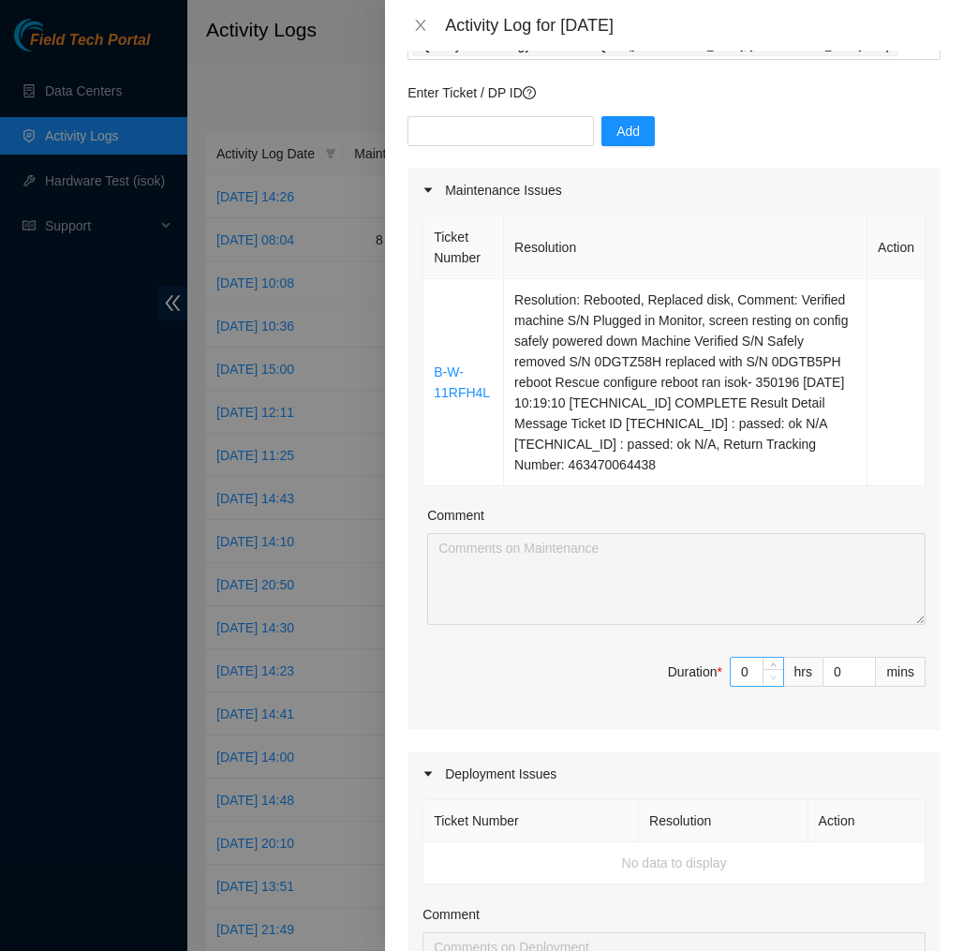
click at [763, 686] on span "Decrease Value" at bounding box center [773, 677] width 21 height 17
type input "1"
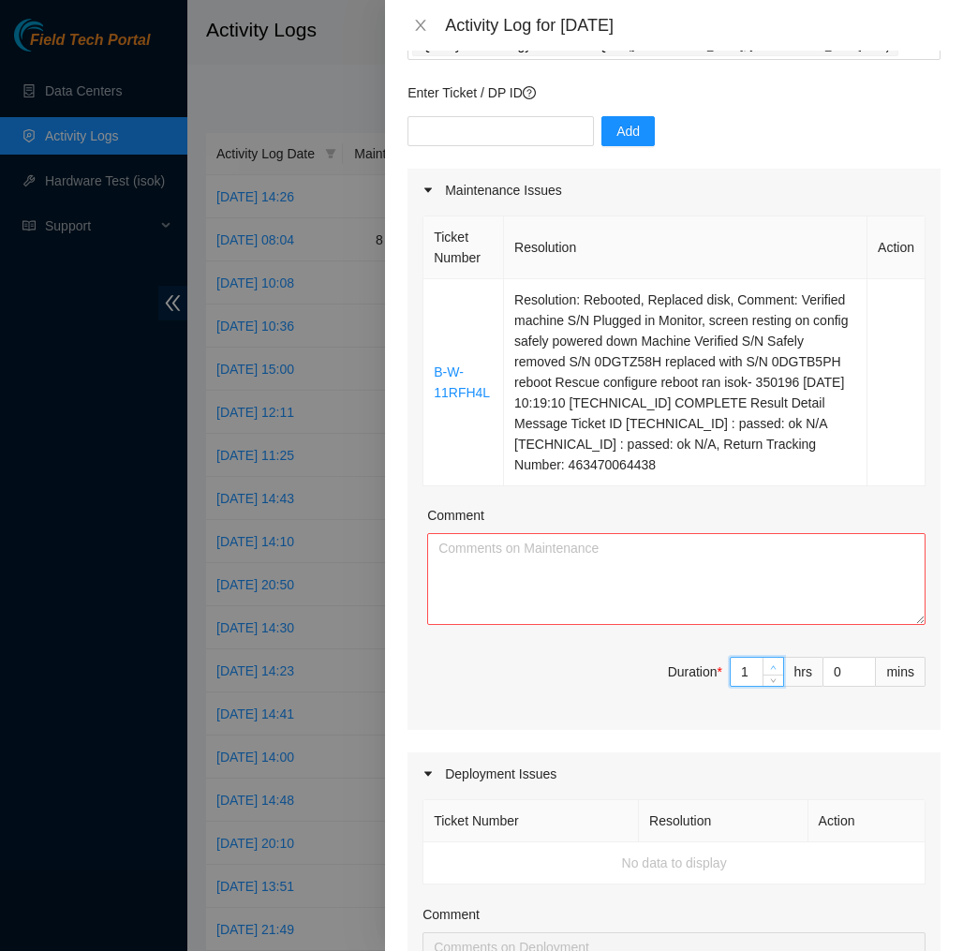
click at [773, 669] on icon "up" at bounding box center [774, 667] width 6 height 4
type input "2"
click at [773, 669] on icon "up" at bounding box center [774, 667] width 6 height 4
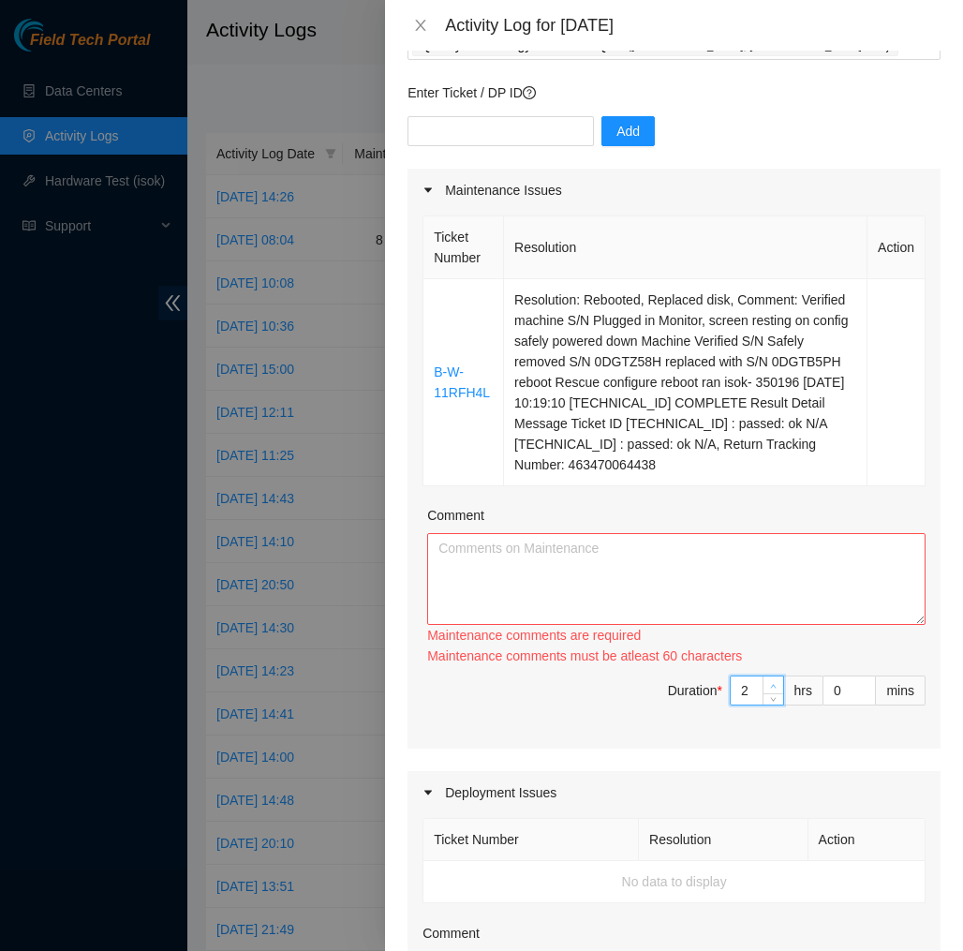
type input "3"
click at [773, 688] on span "Increase Value" at bounding box center [773, 685] width 21 height 17
type input "4"
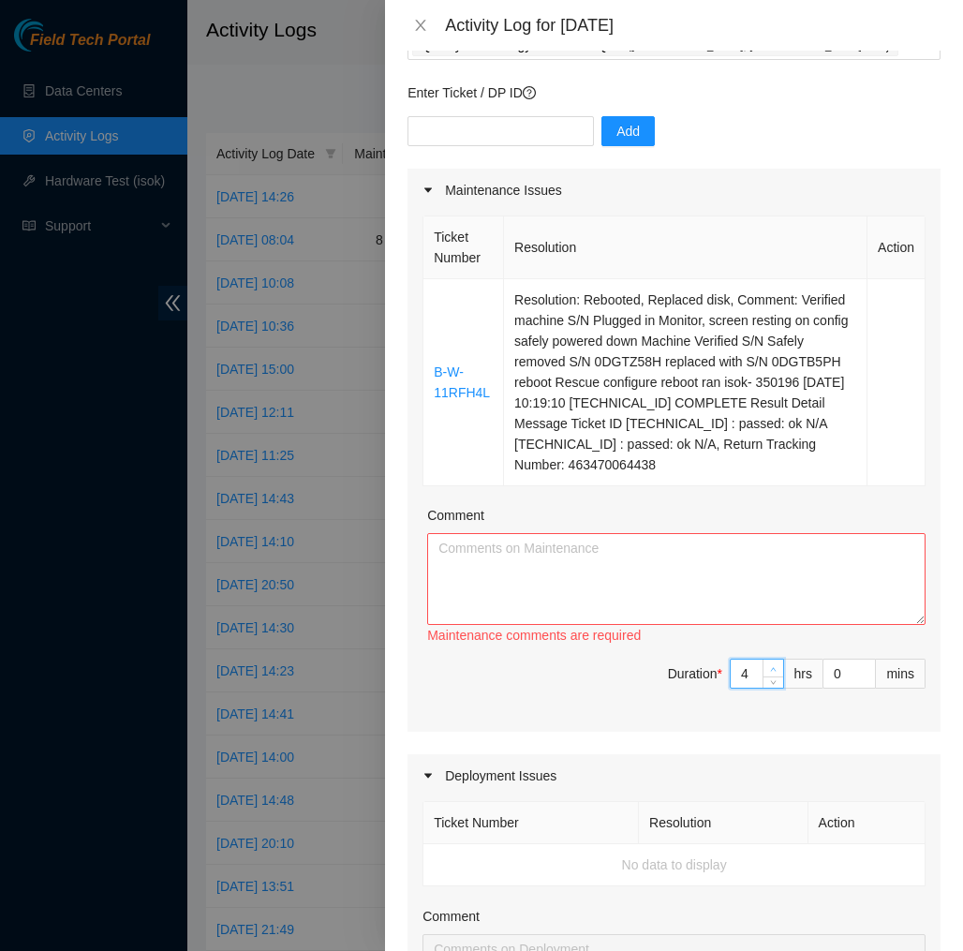
click at [773, 677] on span "Increase Value" at bounding box center [773, 668] width 21 height 17
type input "5"
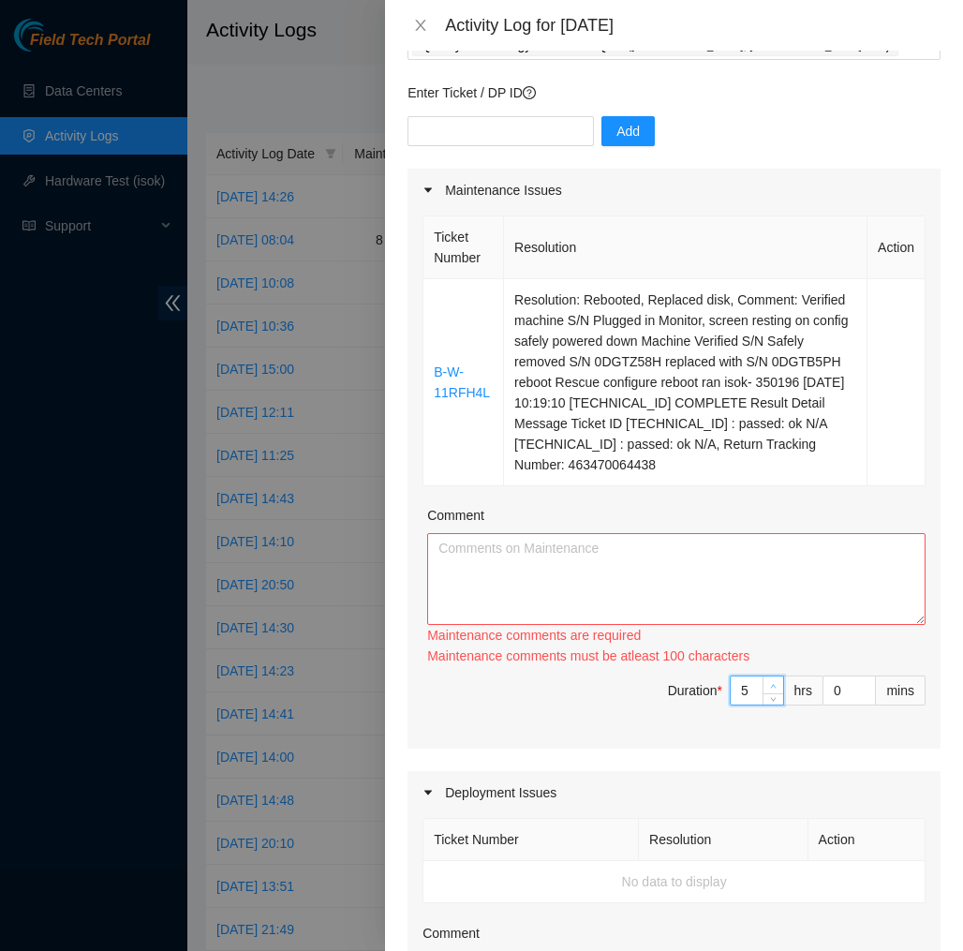
click at [773, 688] on div "Ticket Number Resolution Action B-W-11RFH4L Resolution: Rebooted, Replaced disk…" at bounding box center [674, 480] width 533 height 537
type input "6"
click at [773, 692] on span "up" at bounding box center [773, 685] width 11 height 11
type input "7"
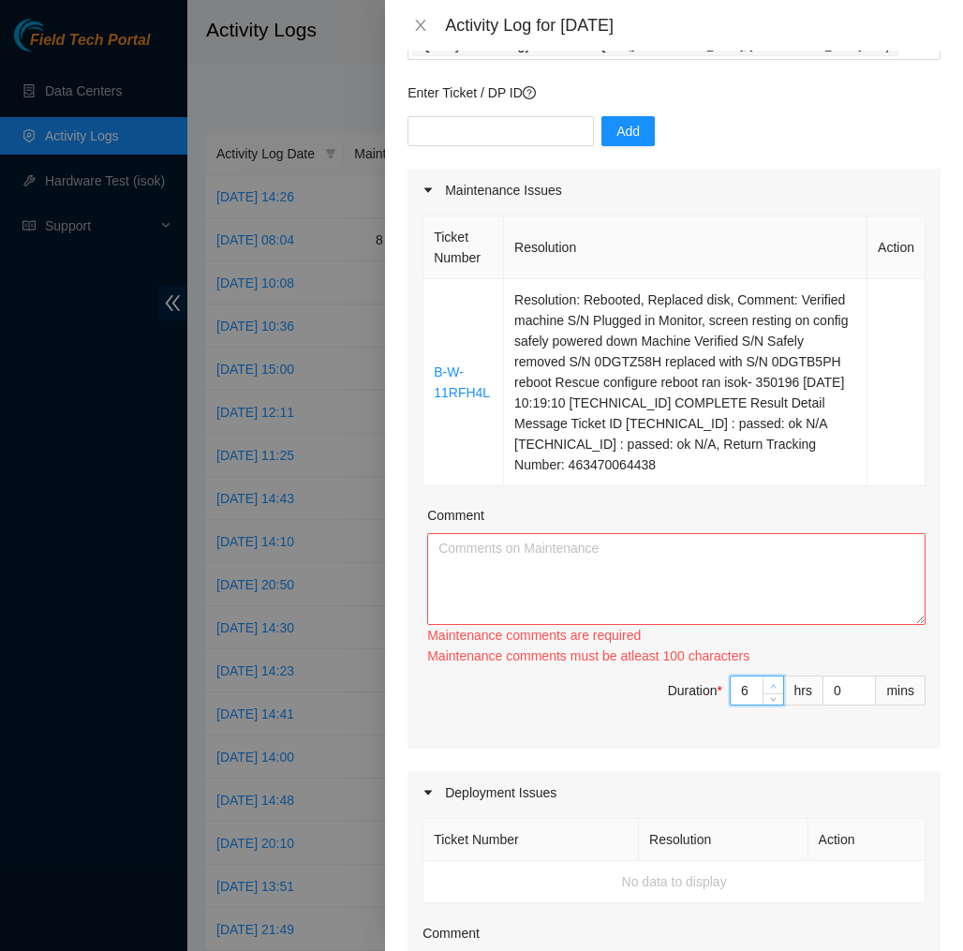
type input "7"
click at [773, 692] on span "up" at bounding box center [773, 685] width 11 height 11
type input "8"
click at [773, 692] on span "up" at bounding box center [773, 685] width 11 height 11
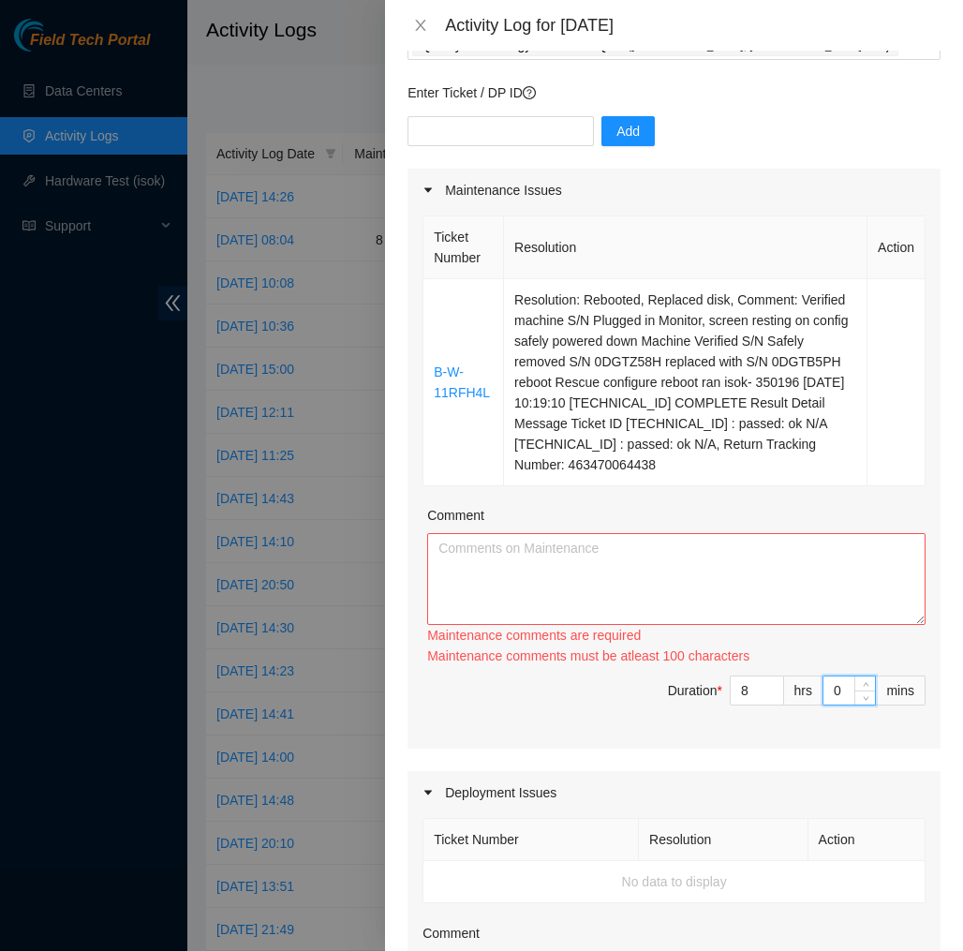
click at [846, 705] on input "0" at bounding box center [850, 691] width 52 height 28
type input "4"
type input "45"
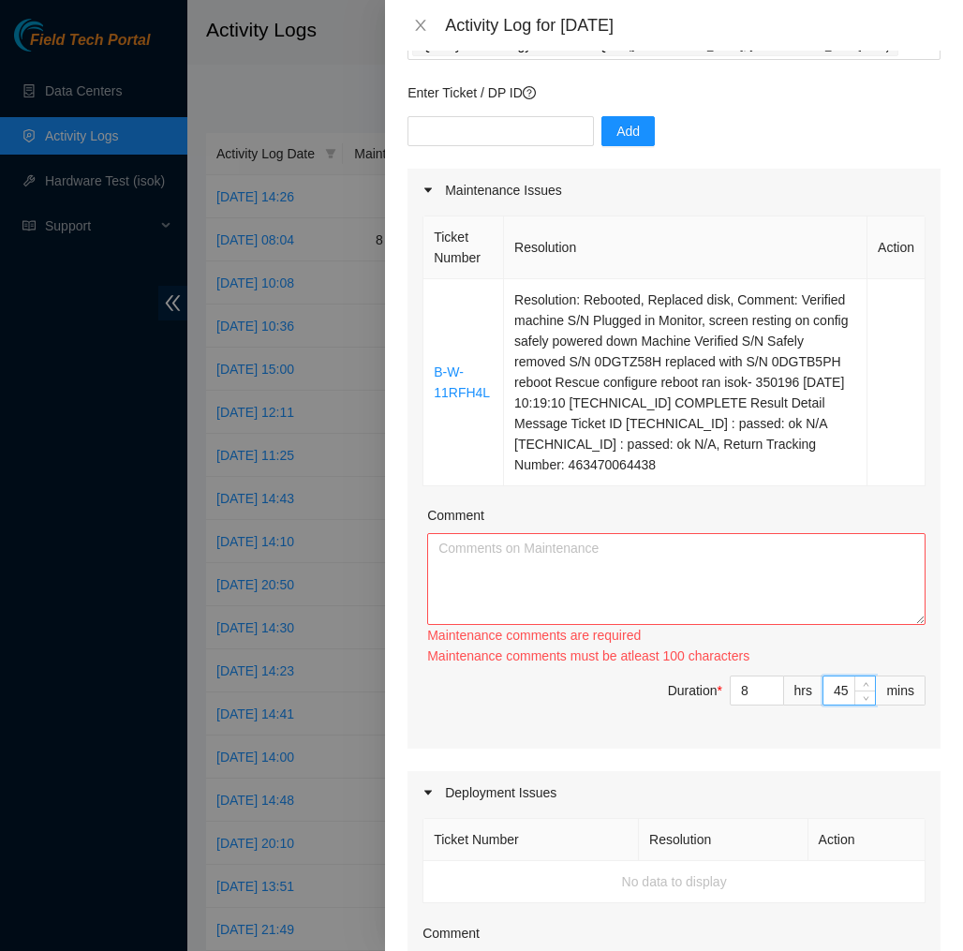
type input "45"
click at [781, 599] on textarea "Comment" at bounding box center [676, 579] width 499 height 92
paste textarea "Ticket Number Resolution Action B-W-11RFH4L Resolution: Rebooted, Replaced disk…"
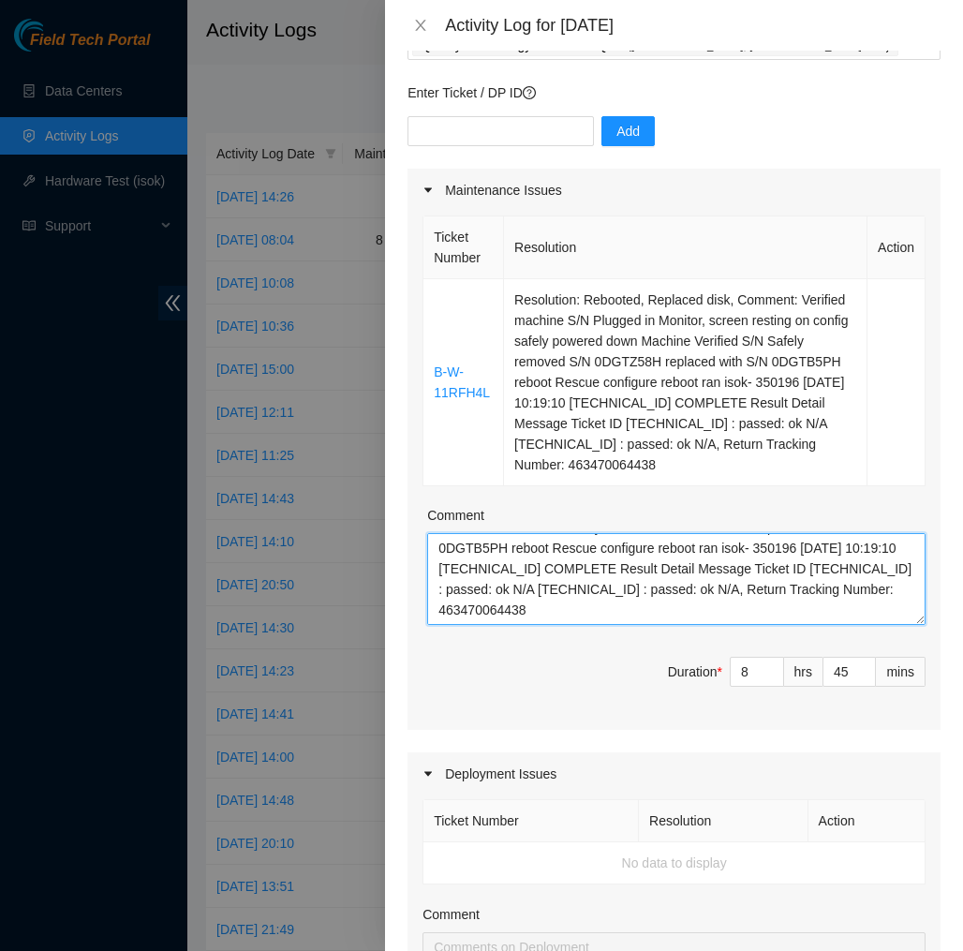
scroll to position [97, 0]
paste textarea "DP69880 at H5 - DWDM-IAD33: Build new 48CH DWDM system between Coresite and H5 …"
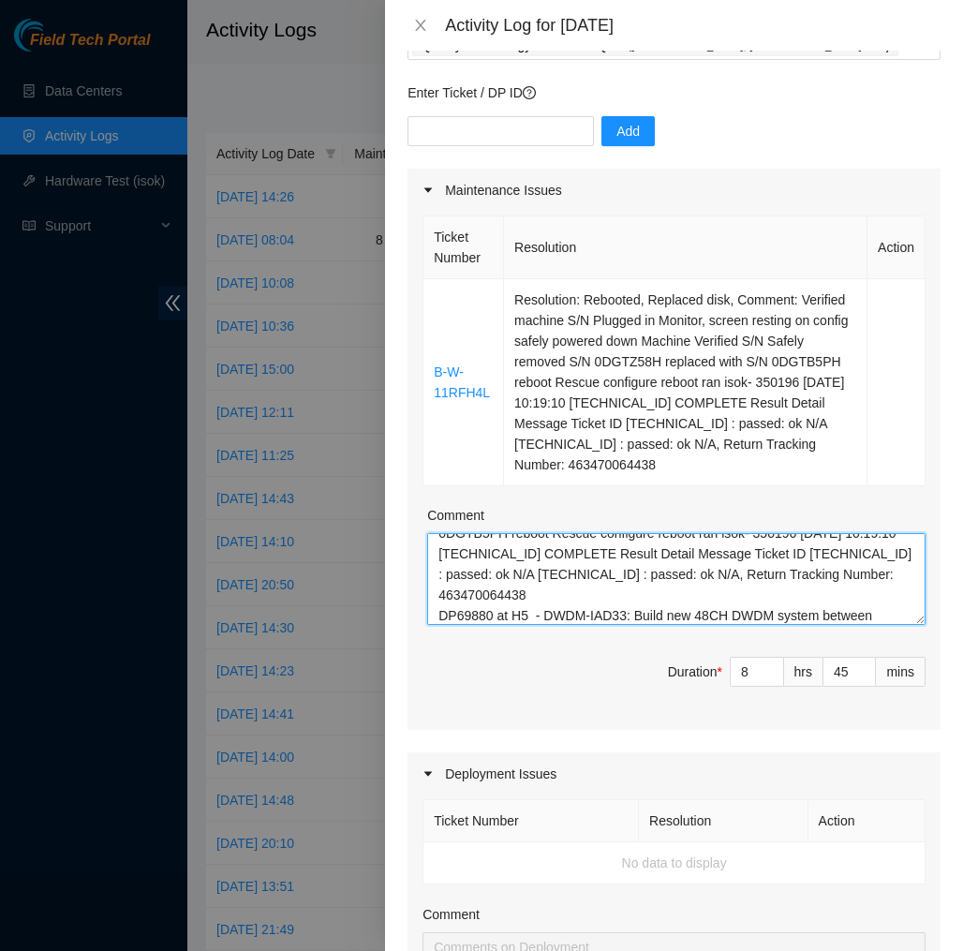
scroll to position [118, 0]
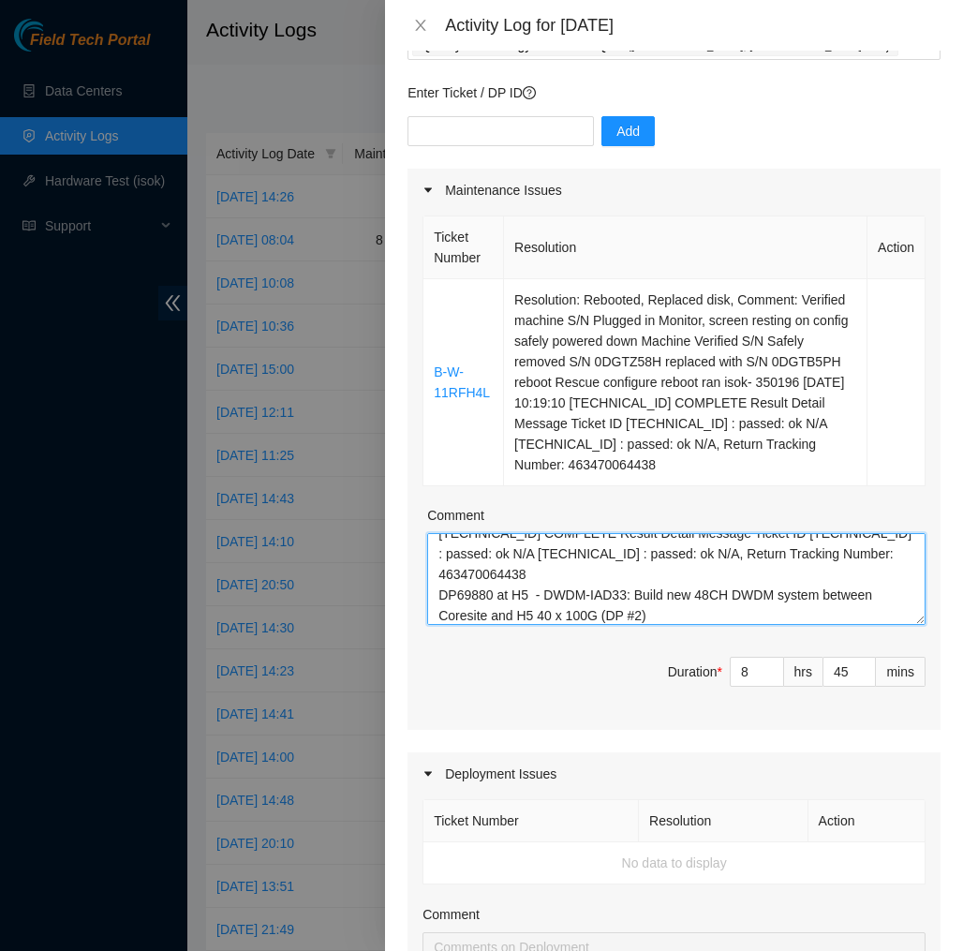
click at [669, 597] on textarea "Ticket Number Resolution Action B-W-11RFH4L Resolution: Rebooted, Replaced disk…" at bounding box center [676, 579] width 499 height 92
click at [895, 625] on textarea "Ticket Number Resolution Action B-W-11RFH4L Resolution: Rebooted, Replaced disk…" at bounding box center [676, 579] width 499 height 92
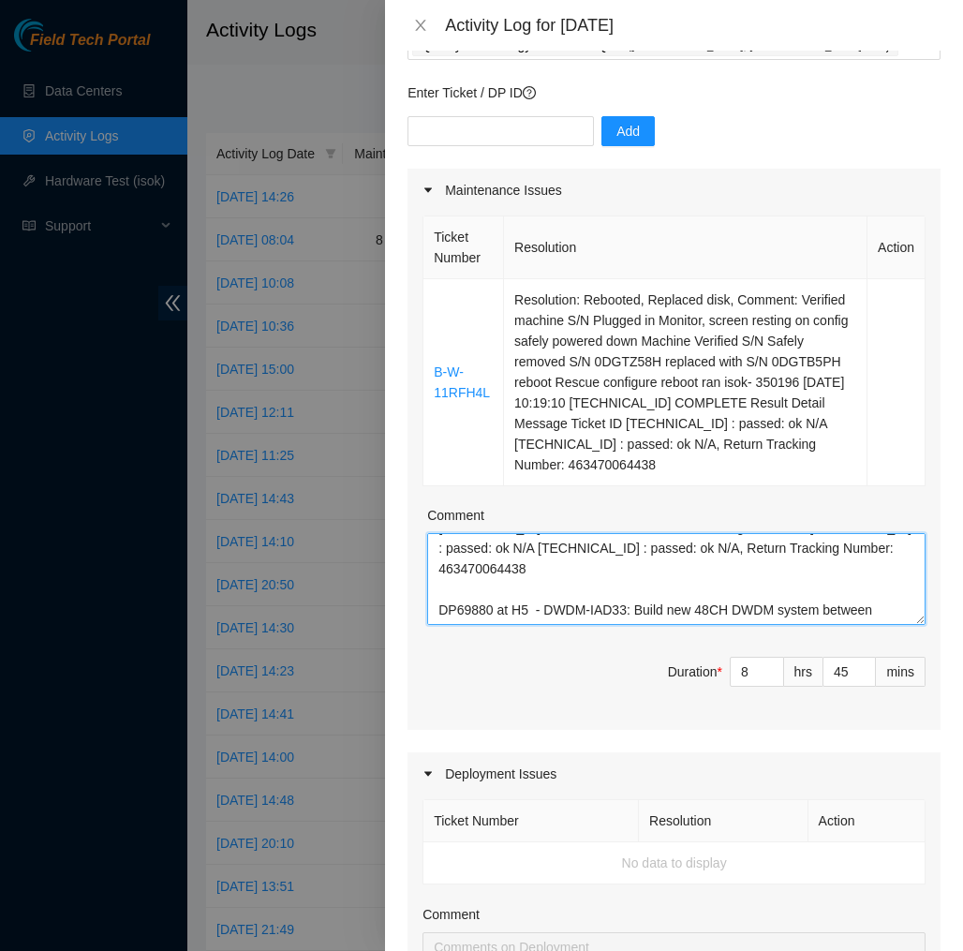
scroll to position [124, 0]
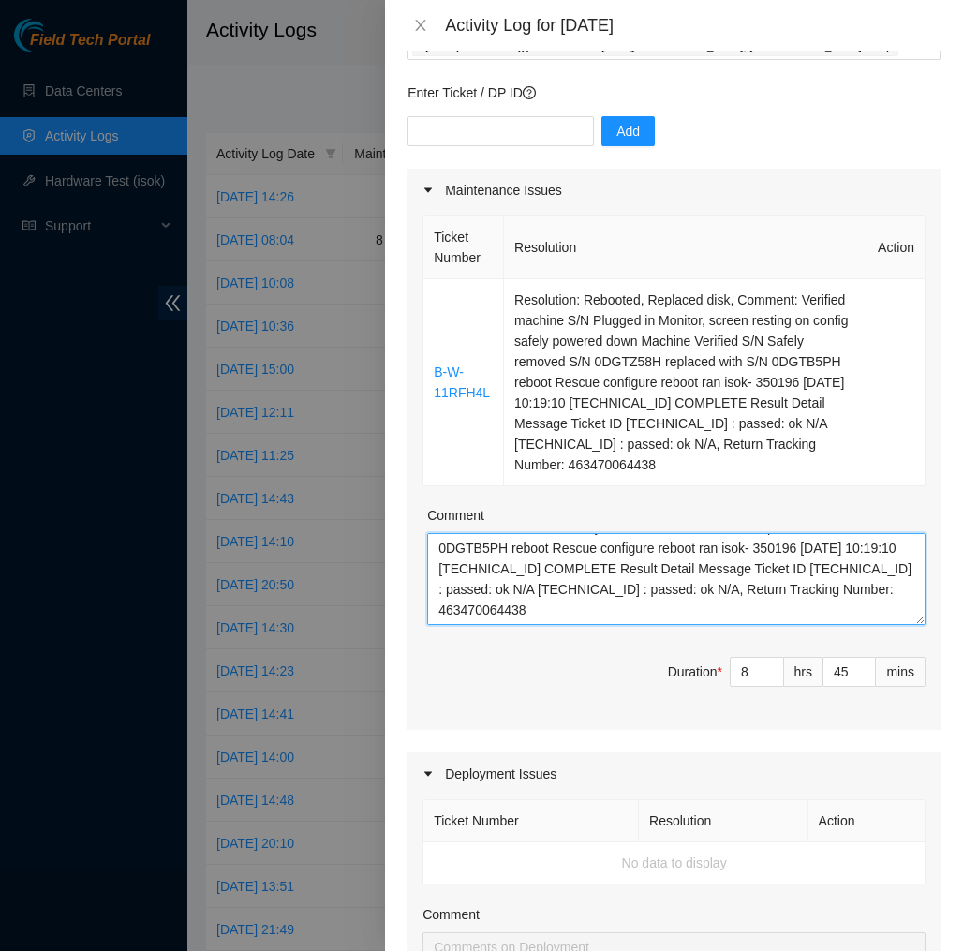
paste textarea "Tracking order 484791441524: 1 x Infinera TM Board 4 port ROADM-F/II ----------…"
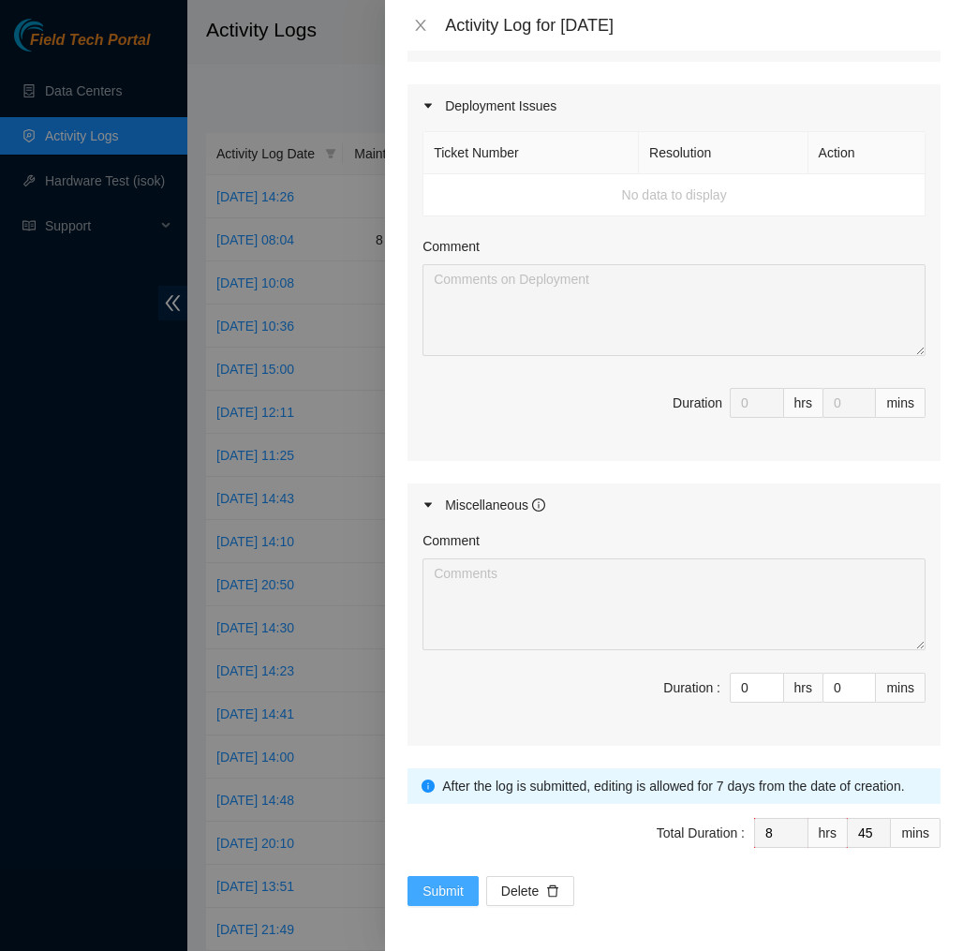
scroll to position [818, 0]
type textarea "Ticket Number Resolution Action B-W-11RFH4L Resolution: Rebooted, Replaced disk…"
click at [456, 890] on span "Submit" at bounding box center [443, 891] width 41 height 21
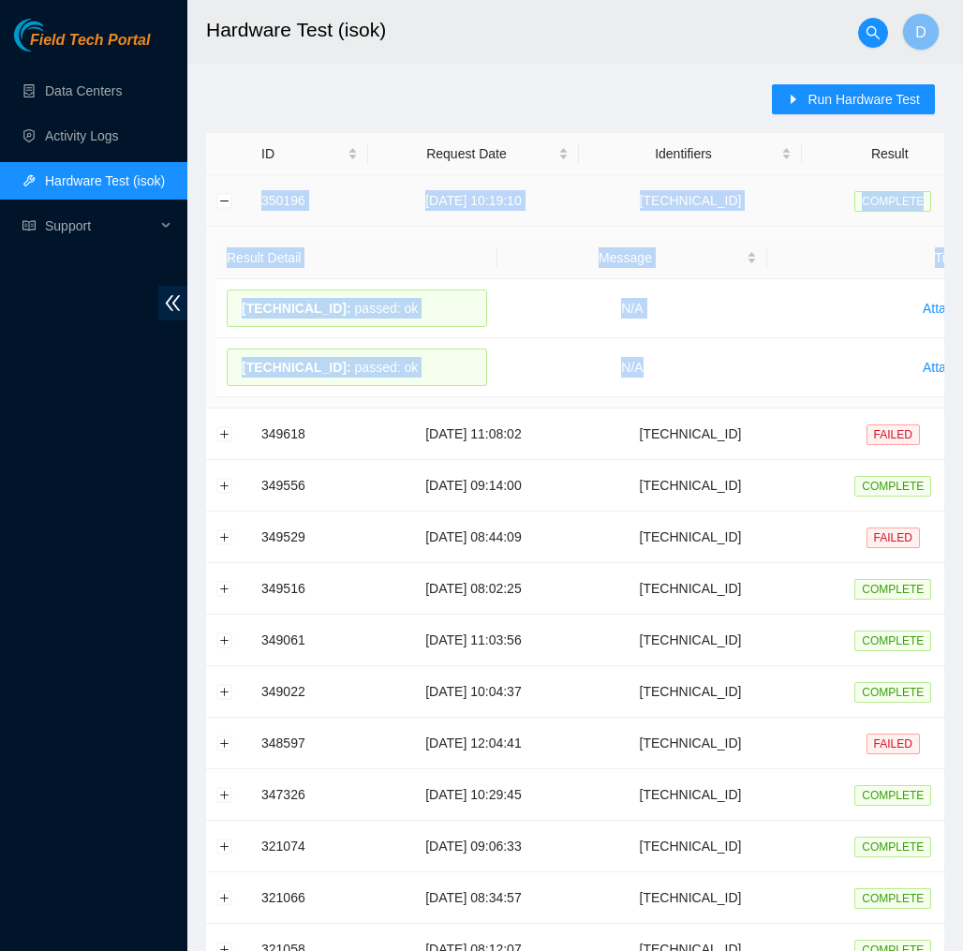
drag, startPoint x: 650, startPoint y: 363, endPoint x: 255, endPoint y: 188, distance: 432.2
click at [255, 188] on tbody "350196 [DATE] 10:19:10 [TECHNICAL_ID] COMPLETE Result Detail Message Ticket ID …" at bounding box center [685, 781] width 958 height 1213
copy tbody "350196 [DATE] 10:19:10 [TECHNICAL_ID] COMPLETE Result Detail Message Ticket ID …"
